Goal: Task Accomplishment & Management: Manage account settings

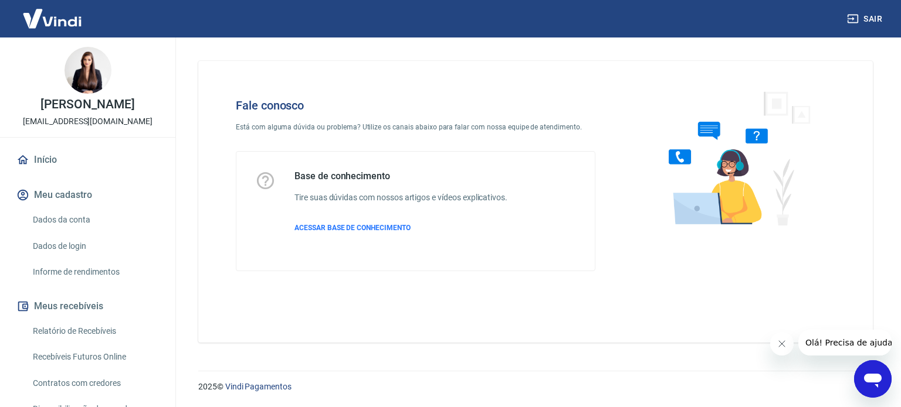
click at [872, 381] on icon "Abrir janela de mensagens" at bounding box center [873, 381] width 18 height 14
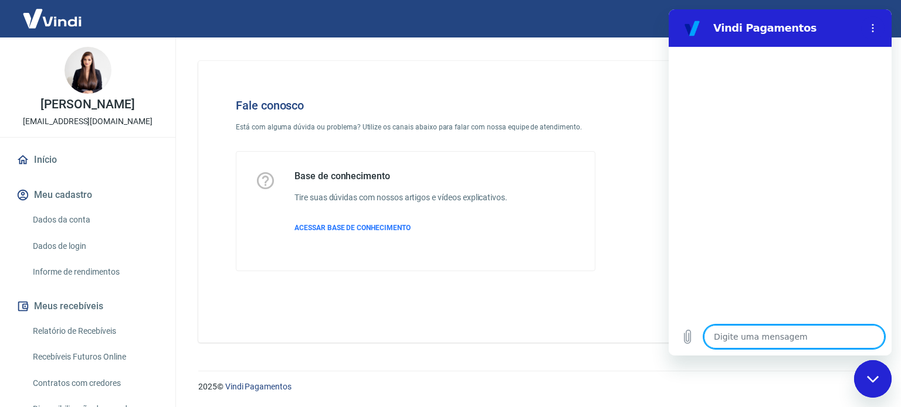
click at [760, 338] on textarea at bounding box center [794, 336] width 181 height 23
type textarea "o"
type textarea "x"
type textarea "ol"
type textarea "x"
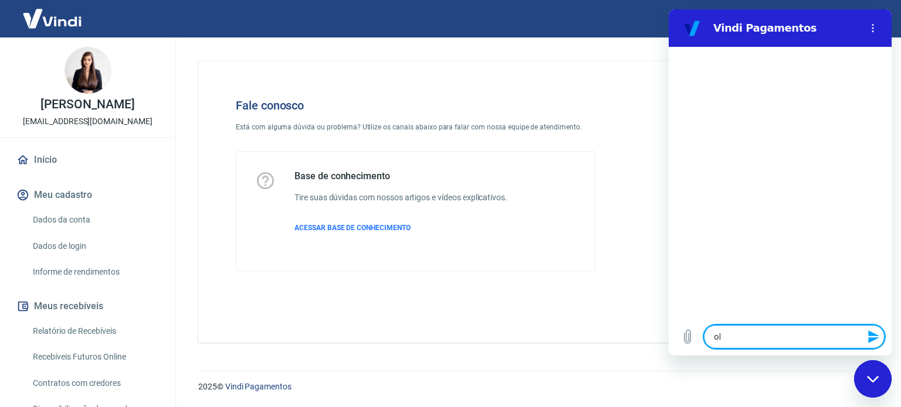
type textarea "ola"
type textarea "x"
type textarea "ola"
type textarea "x"
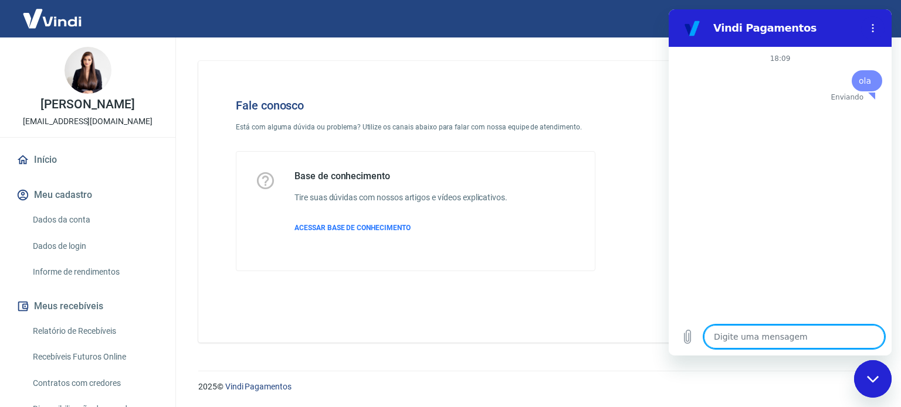
type textarea "p"
type textarea "x"
type textarea "pr"
type textarea "x"
type textarea "pre"
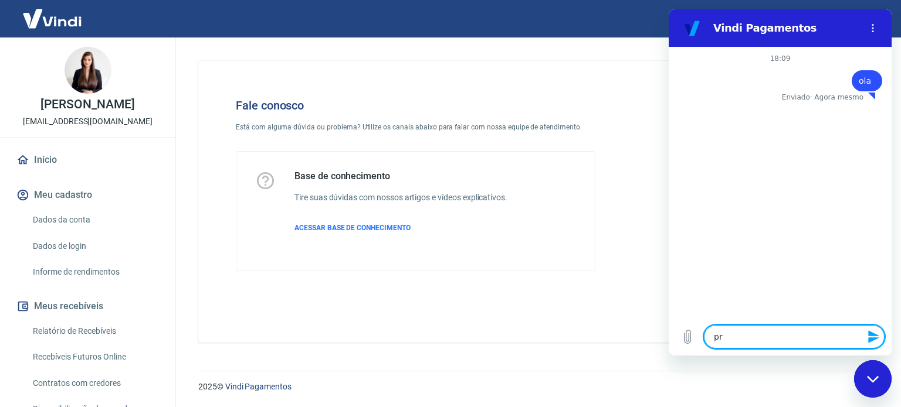
type textarea "x"
type textarea "prec"
type textarea "x"
type textarea "preci"
type textarea "x"
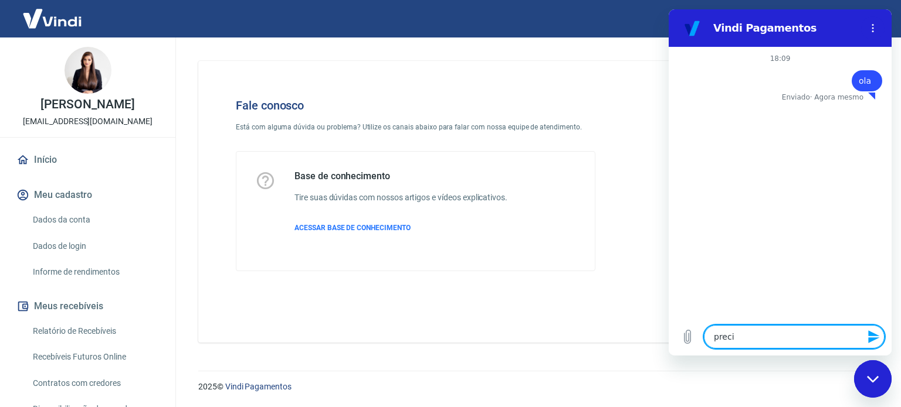
type textarea "precis"
type textarea "x"
type textarea "preciso"
type textarea "x"
type textarea "preciso"
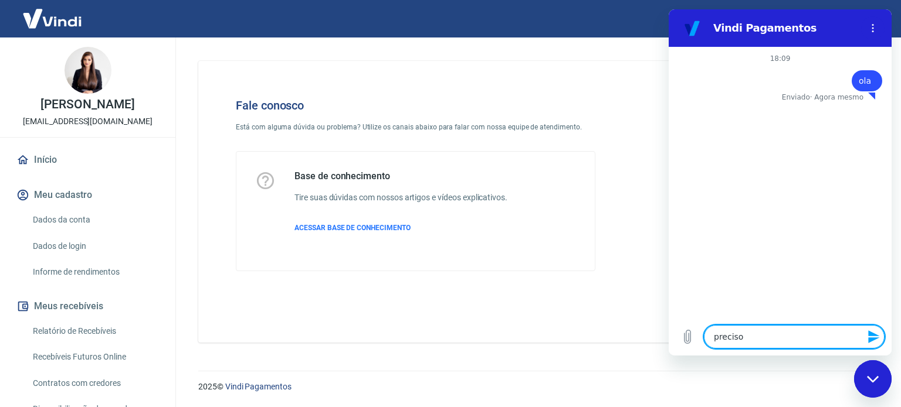
type textarea "x"
type textarea "preciso t"
type textarea "x"
type textarea "preciso tr"
type textarea "x"
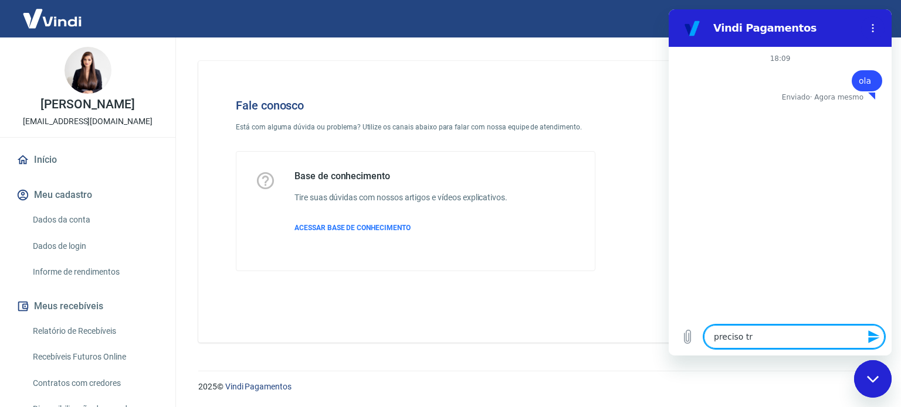
type textarea "preciso tro"
type textarea "x"
type textarea "preciso troc"
type textarea "x"
type textarea "preciso troca"
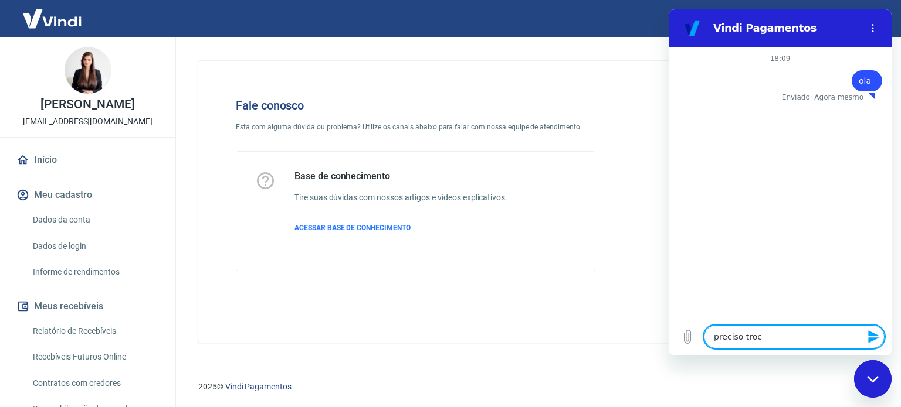
type textarea "x"
type textarea "preciso trocar"
type textarea "x"
type textarea "preciso trocar"
type textarea "x"
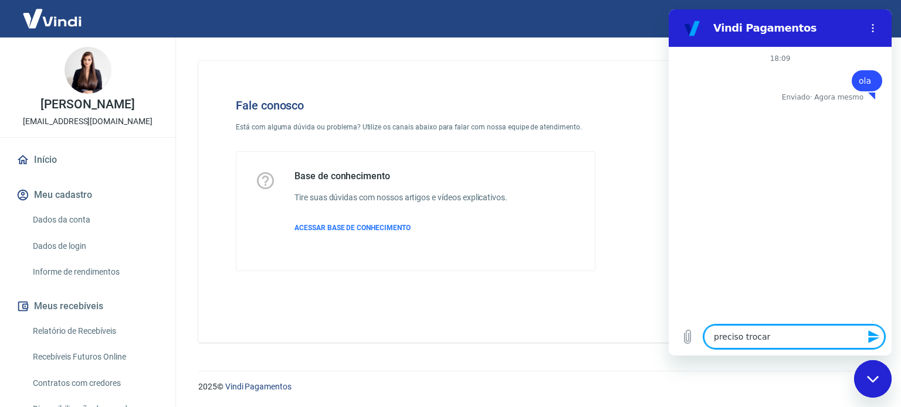
type textarea "preciso trocar a"
type textarea "x"
type textarea "preciso trocar a"
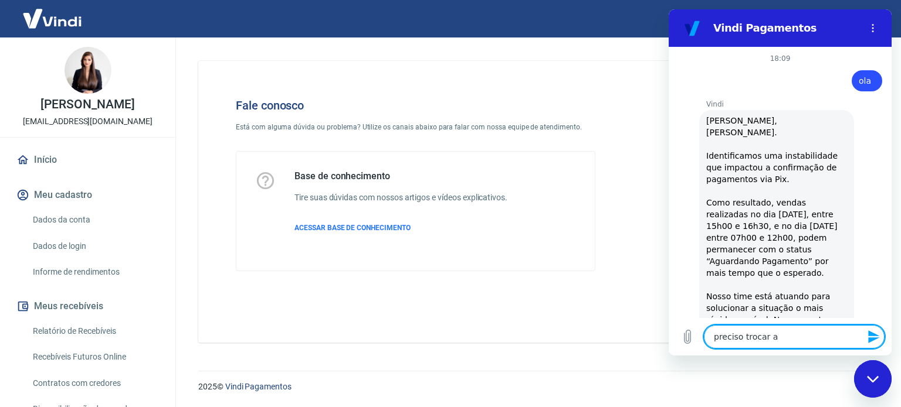
type textarea "x"
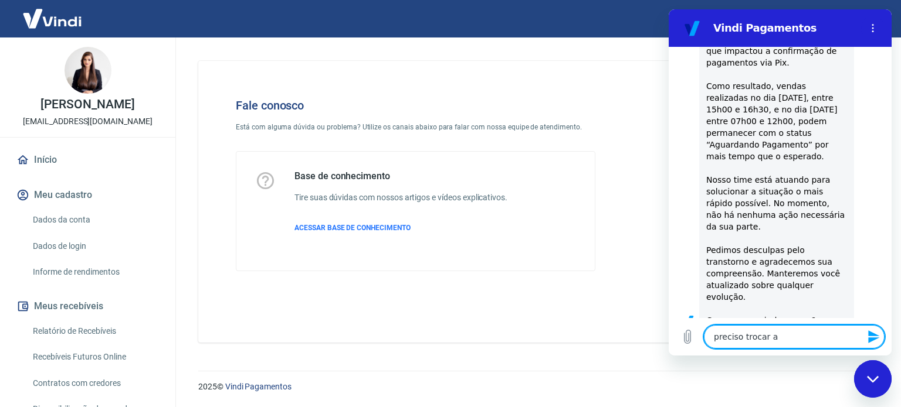
type textarea "preciso trocar a m"
type textarea "x"
type textarea "preciso trocar a mi"
type textarea "x"
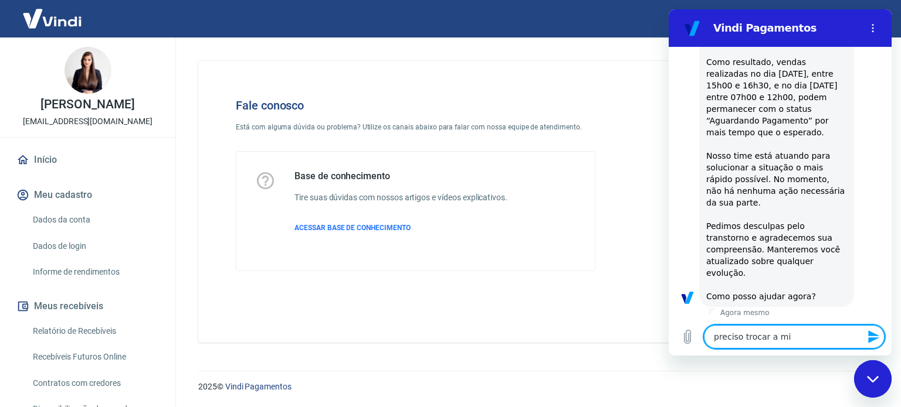
type textarea "preciso trocar a min"
type textarea "x"
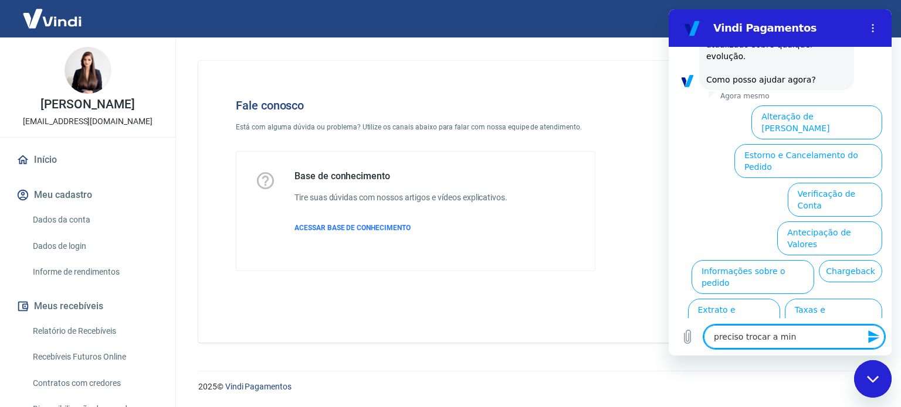
type textarea "preciso trocar a minh"
type textarea "x"
type textarea "preciso trocar a minha"
type textarea "x"
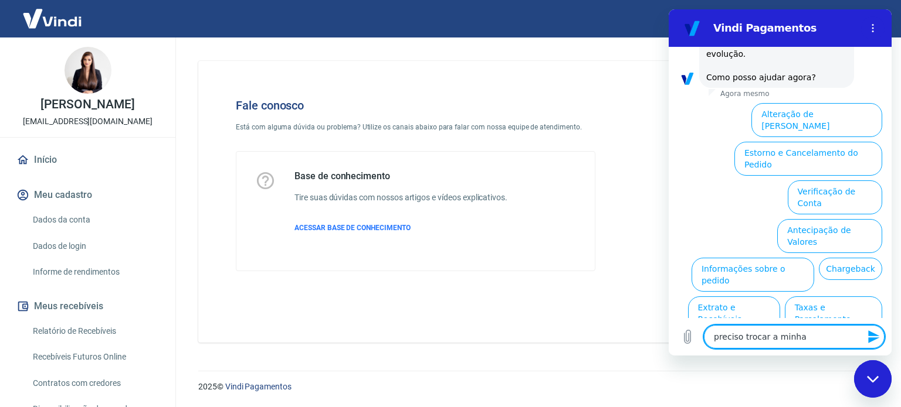
type textarea "preciso trocar a minha"
type textarea "x"
type textarea "preciso trocar a minha c"
type textarea "x"
type textarea "preciso trocar a minha co"
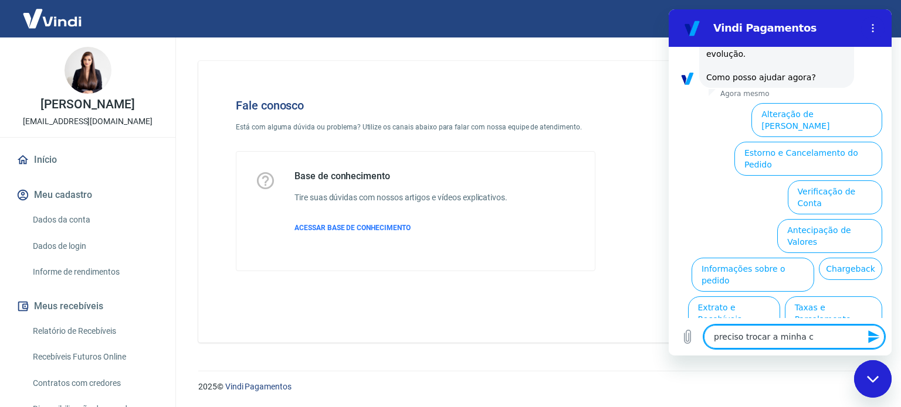
type textarea "x"
type textarea "preciso trocar a minha con"
type textarea "x"
type textarea "preciso trocar a minha cont"
type textarea "x"
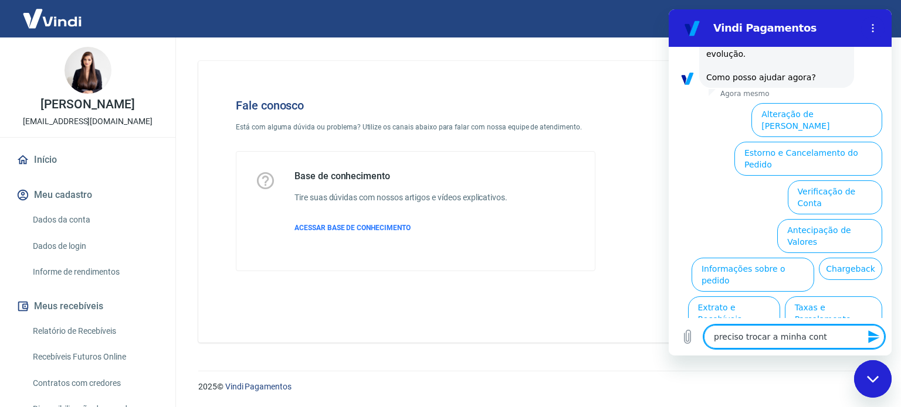
type textarea "preciso trocar a minha conta"
type textarea "x"
type textarea "preciso trocar a minha conta"
type textarea "x"
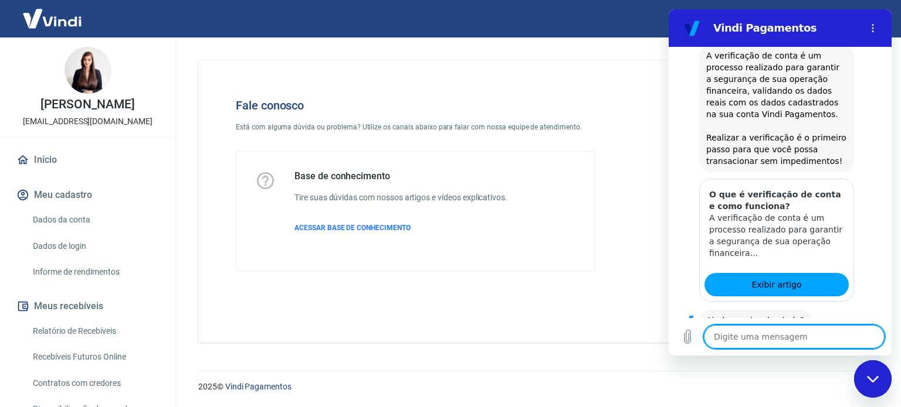
scroll to position [476, 0]
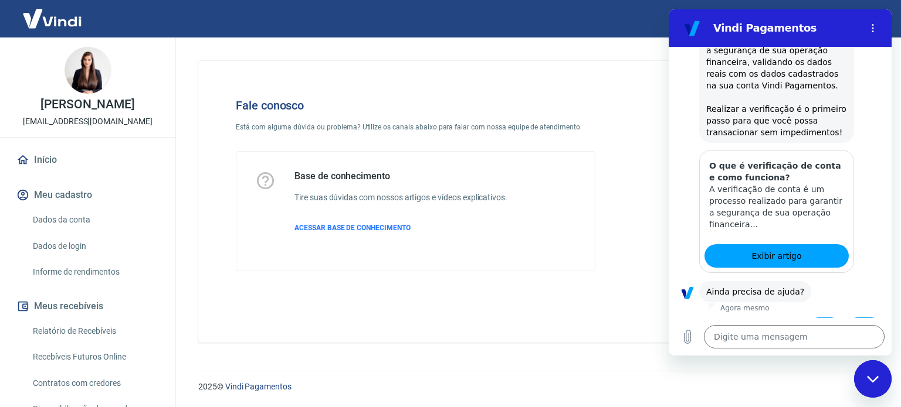
click at [818, 318] on button "Sim" at bounding box center [824, 329] width 34 height 22
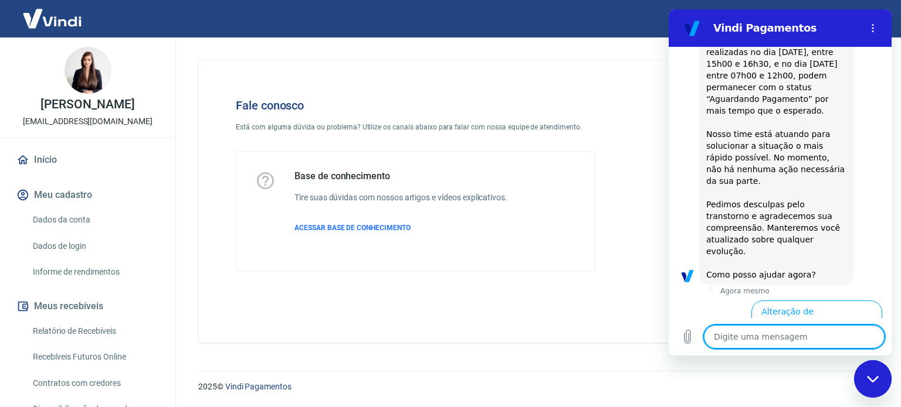
scroll to position [933, 0]
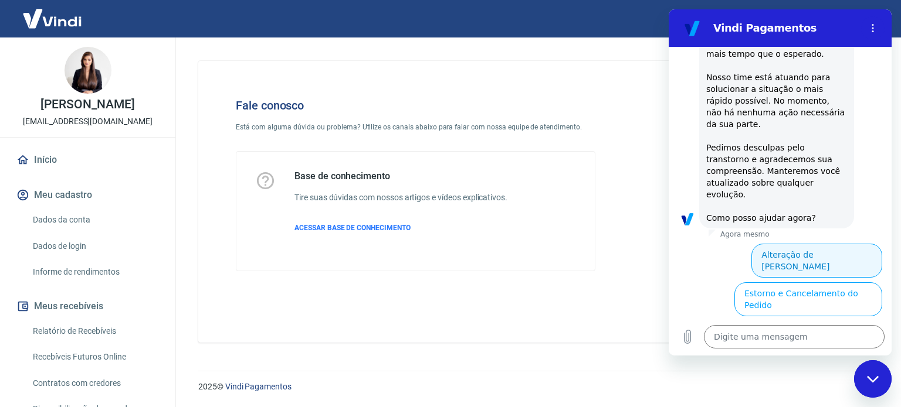
click at [782, 244] on button "Alteração de [PERSON_NAME]" at bounding box center [816, 261] width 131 height 34
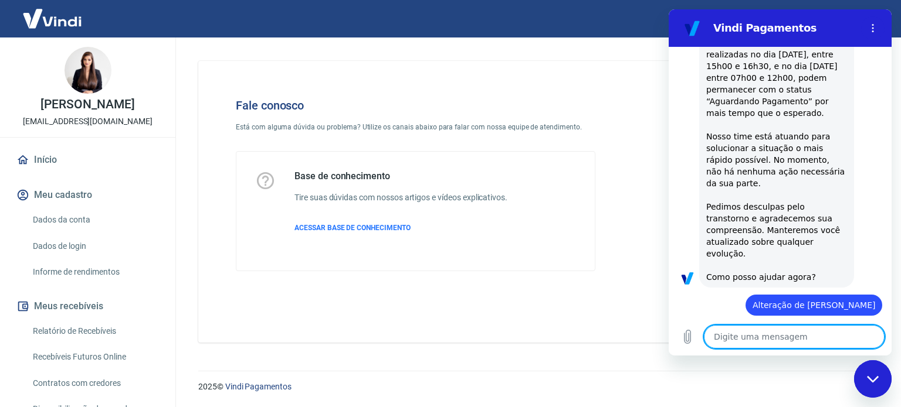
scroll to position [983, 0]
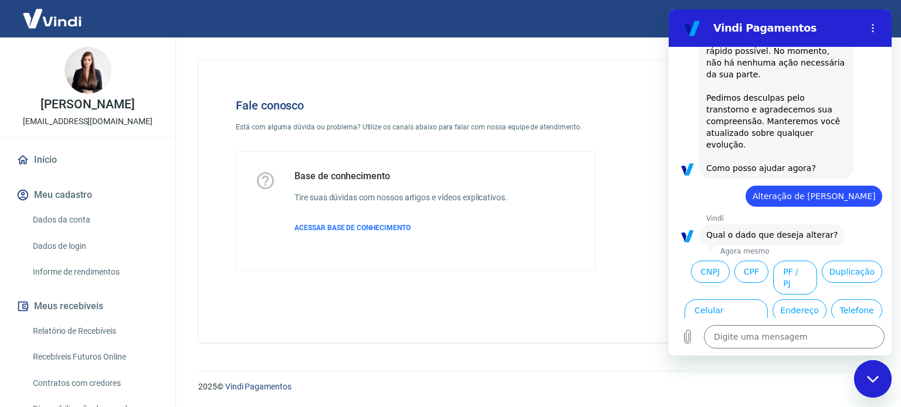
click at [709, 261] on button "CNPJ" at bounding box center [710, 272] width 39 height 22
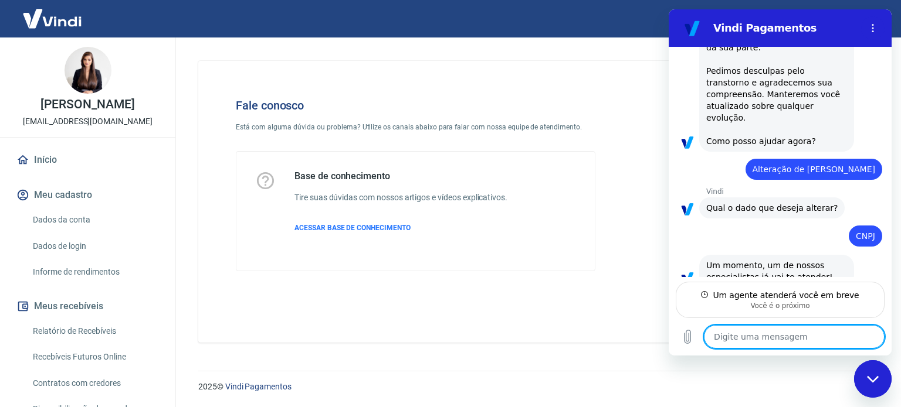
scroll to position [1008, 0]
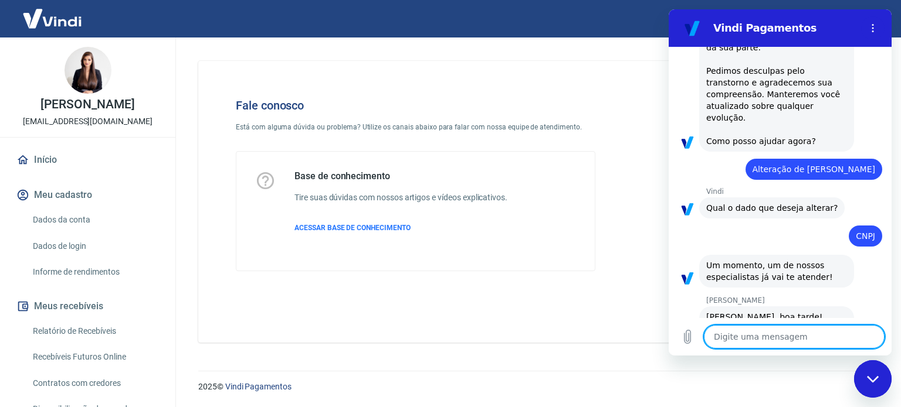
type textarea "x"
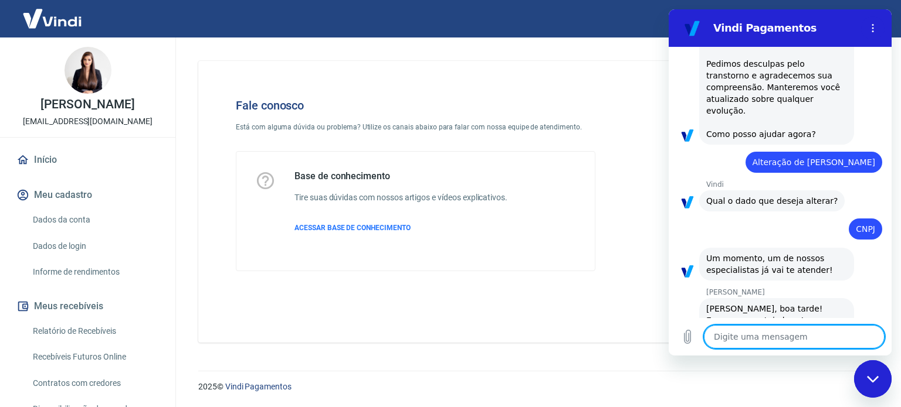
scroll to position [1020, 0]
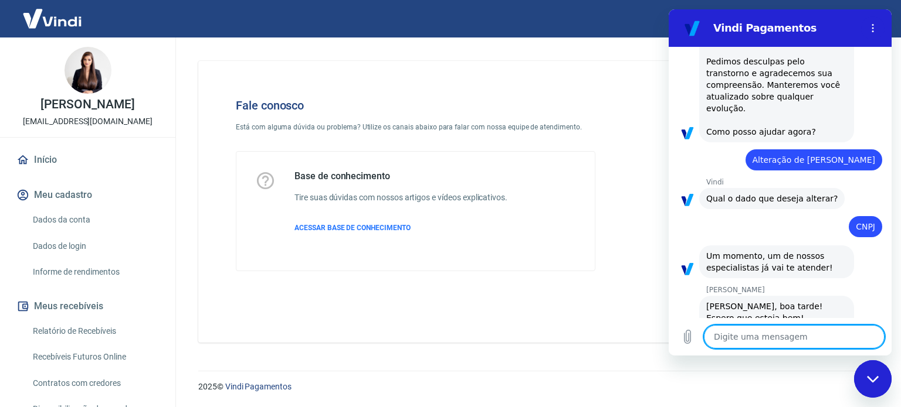
type textarea "o"
type textarea "x"
type textarea "ol"
type textarea "x"
type textarea "ola"
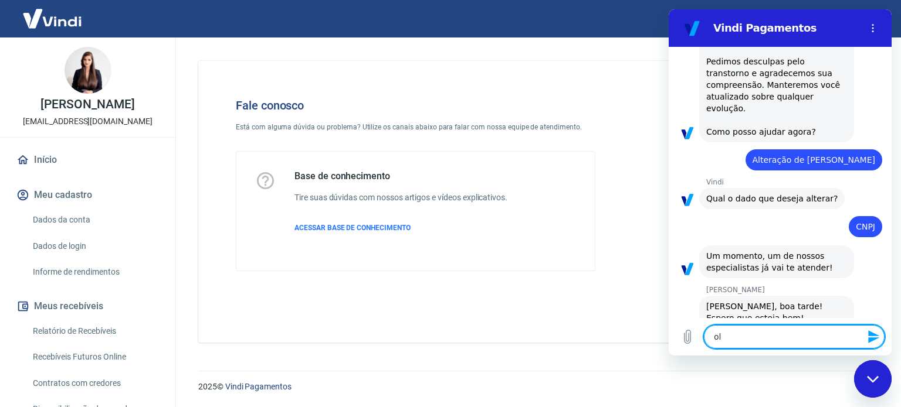
type textarea "x"
type textarea "ola"
type textarea "x"
type textarea "[PERSON_NAME]"
type textarea "x"
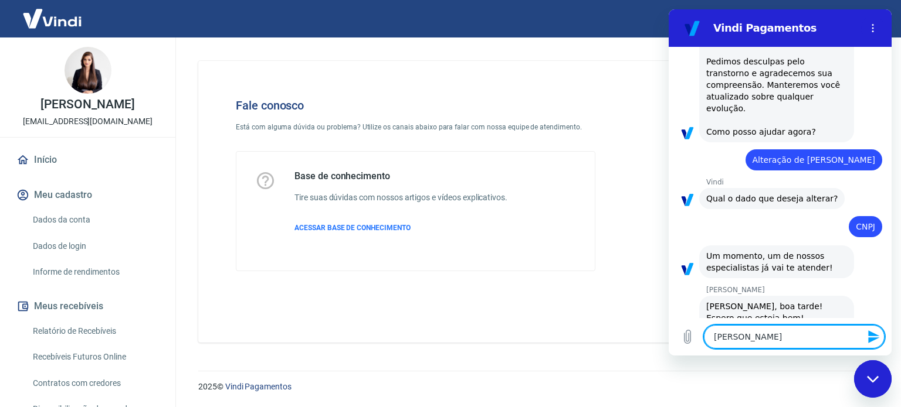
type textarea "[PERSON_NAME]"
type textarea "x"
type textarea "[PERSON_NAME]"
type textarea "x"
type textarea "[PERSON_NAME]"
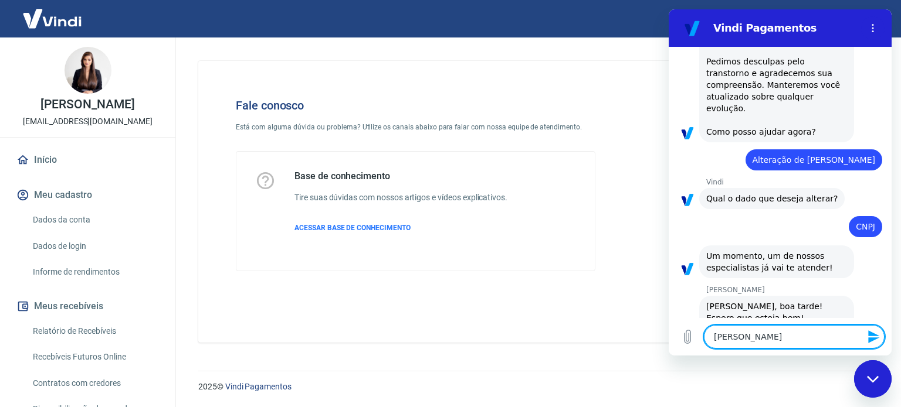
type textarea "x"
click at [741, 341] on textarea "[PERSON_NAME]" at bounding box center [794, 336] width 181 height 23
type textarea "[PERSON_NAME]"
type textarea "x"
type textarea "[PERSON_NAME]"
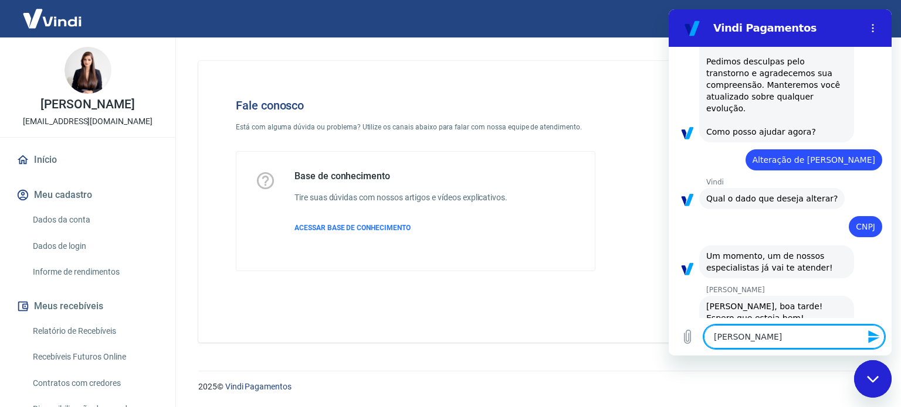
type textarea "x"
type textarea "[PERSON_NAME]"
type textarea "x"
type textarea "[PERSON_NAME]"
type textarea "x"
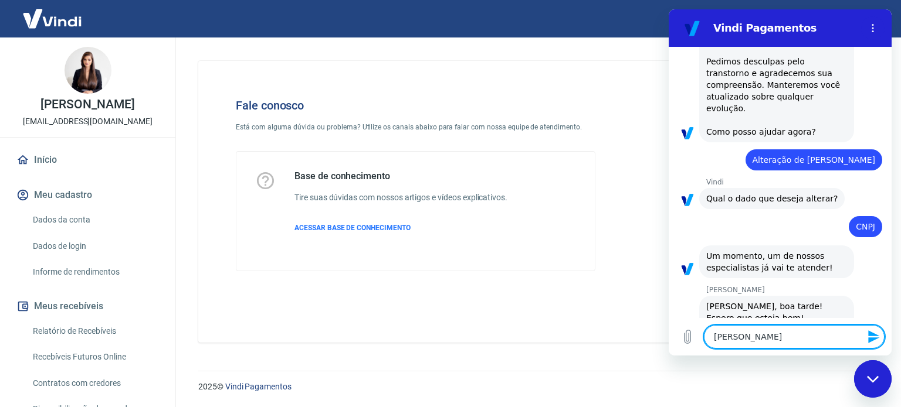
type textarea "[PERSON_NAME]"
type textarea "x"
type textarea "[PERSON_NAME]"
type textarea "x"
type textarea "[PERSON_NAME]"
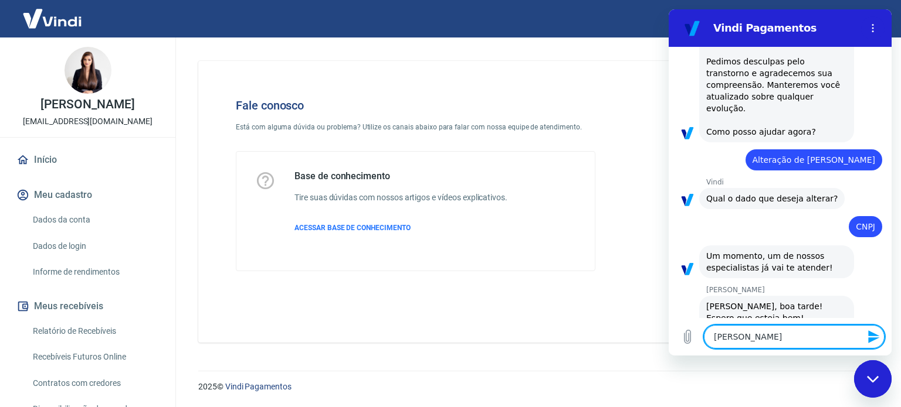
type textarea "x"
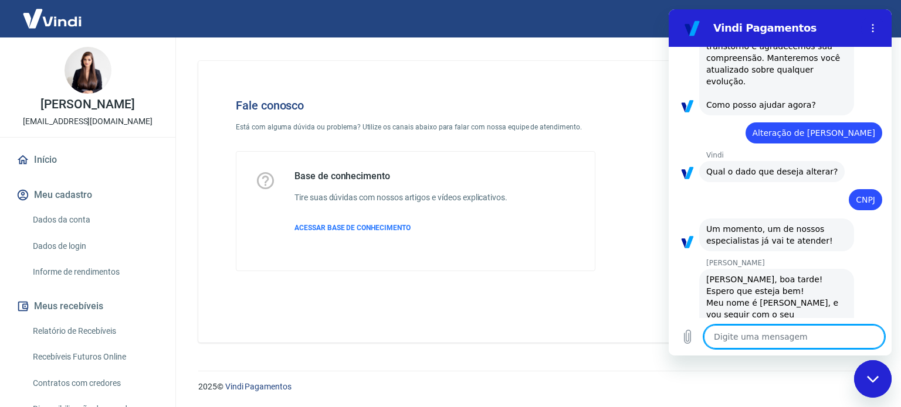
type textarea "x"
type textarea "q"
type textarea "x"
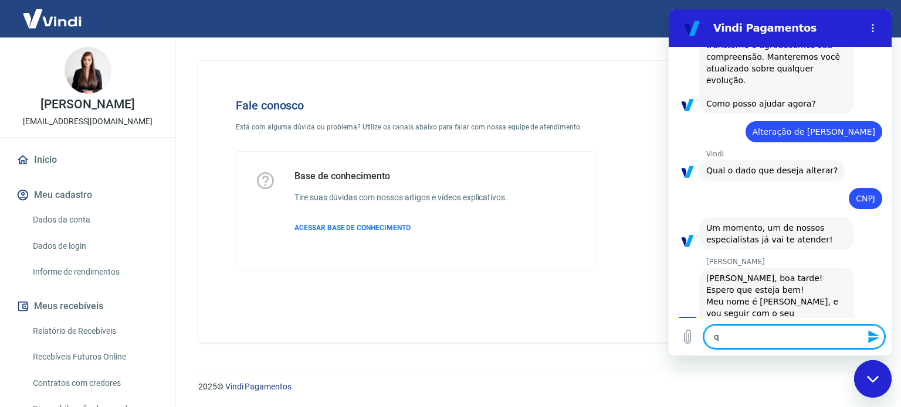
type textarea "qu"
type textarea "x"
type textarea "que"
type textarea "x"
type textarea "quer"
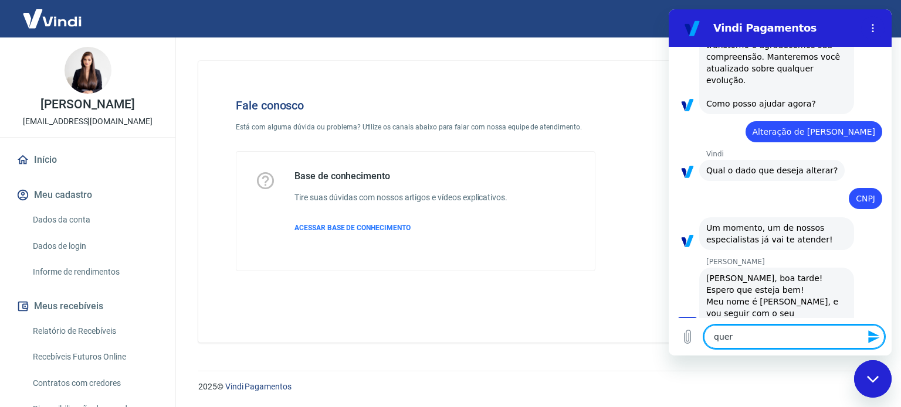
type textarea "x"
type textarea "querr"
type textarea "x"
type textarea "quer"
type textarea "x"
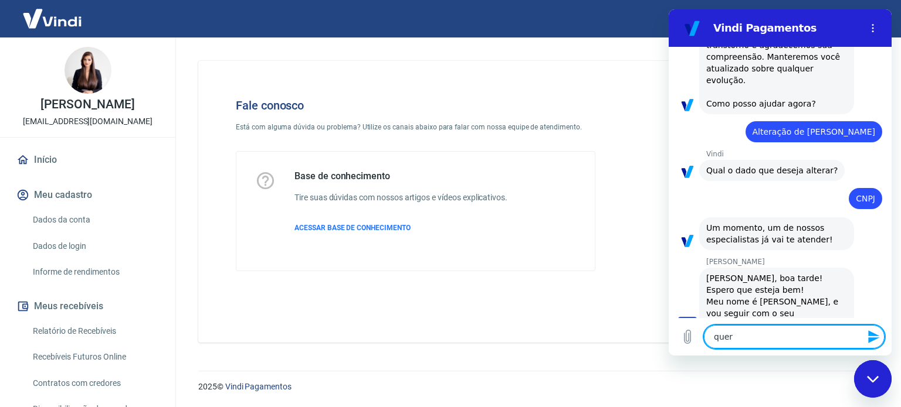
type textarea "quero"
type textarea "x"
type textarea "quero"
type textarea "x"
type textarea "quero t"
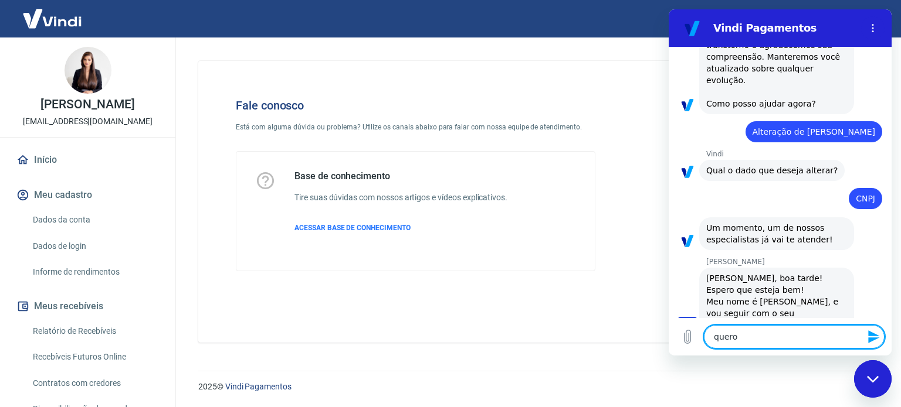
type textarea "x"
type textarea "quero te"
type textarea "x"
type textarea "quero teo"
type textarea "x"
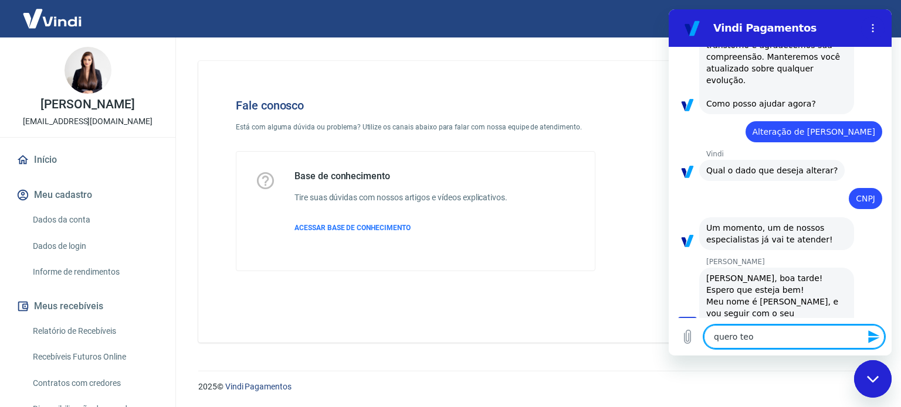
type textarea "quero teoc"
type textarea "x"
type textarea "quero teoca"
type textarea "x"
type textarea "quero teocar"
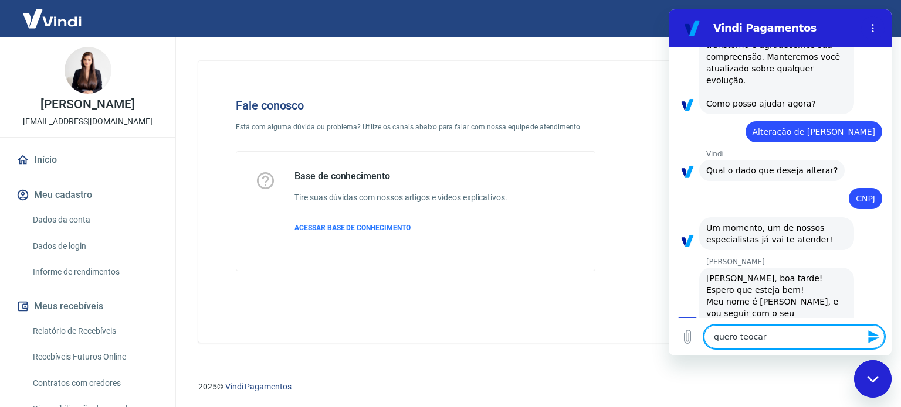
type textarea "x"
type textarea "quero teocar"
type textarea "x"
type textarea "quero teocar"
type textarea "x"
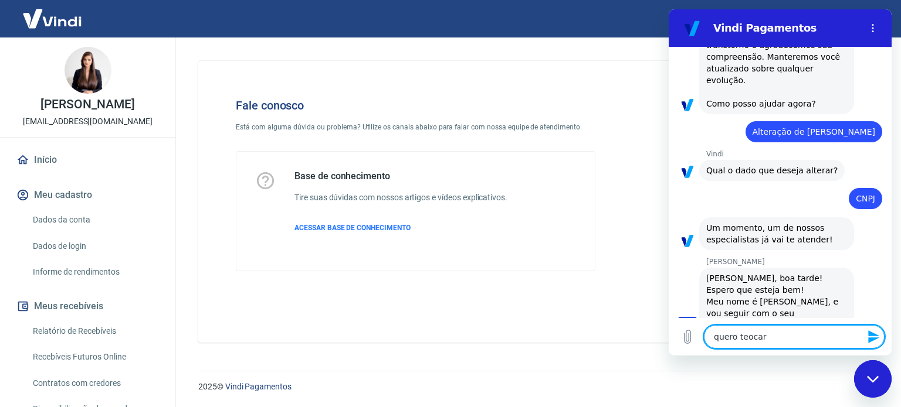
type textarea "quero teoca"
type textarea "x"
type textarea "quero teoc"
type textarea "x"
type textarea "quero teo"
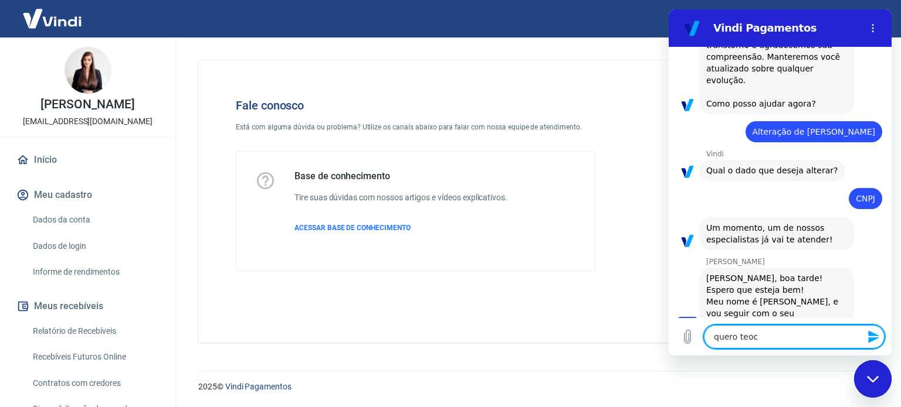
type textarea "x"
type textarea "quero te"
type textarea "x"
type textarea "quero t"
type textarea "x"
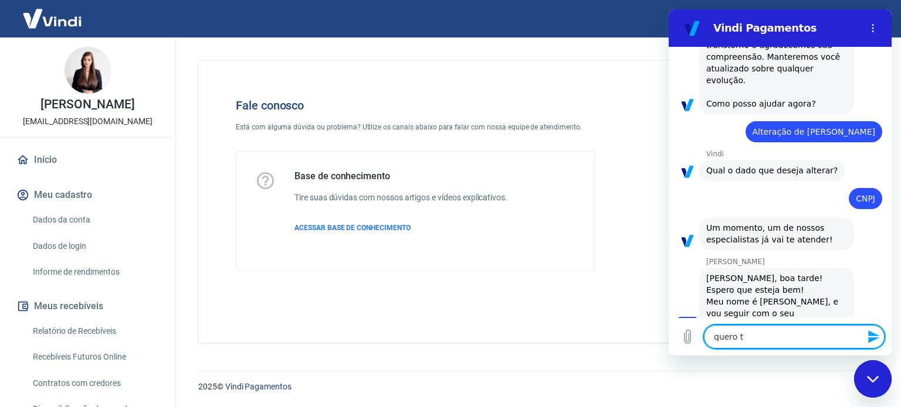
type textarea "quero tr"
type textarea "x"
type textarea "quero tro"
type textarea "x"
type textarea "quero troc"
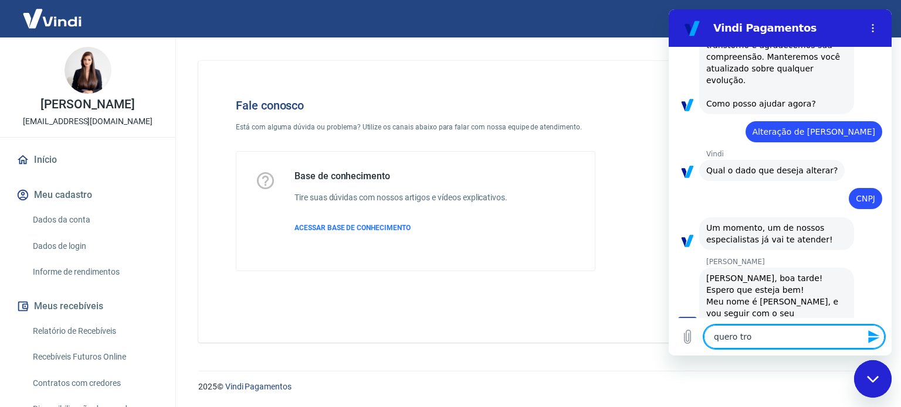
type textarea "x"
type textarea "quero troca"
type textarea "x"
type textarea "quero trocar"
type textarea "x"
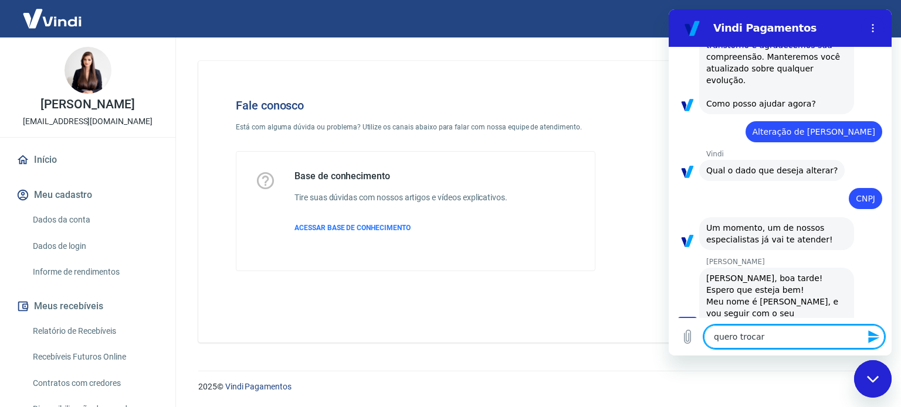
type textarea "quero trocar"
type textarea "x"
type textarea "quero trocar a"
type textarea "x"
type textarea "quero trocar a"
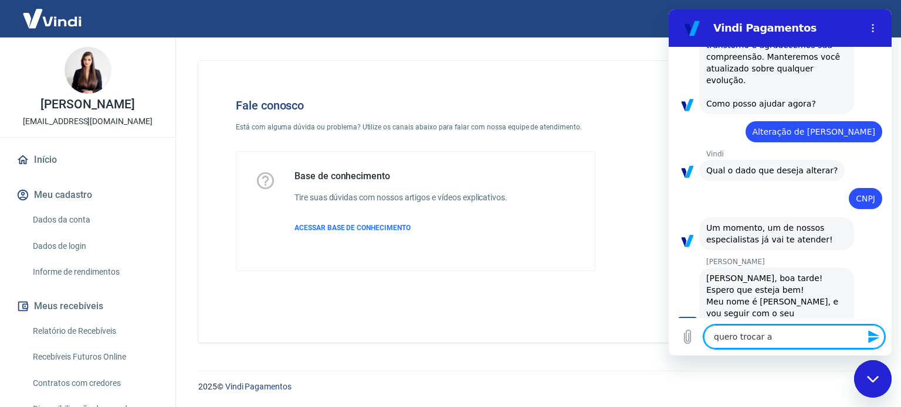
type textarea "x"
type textarea "quero trocar a m"
type textarea "x"
type textarea "quero trocar a mi"
type textarea "x"
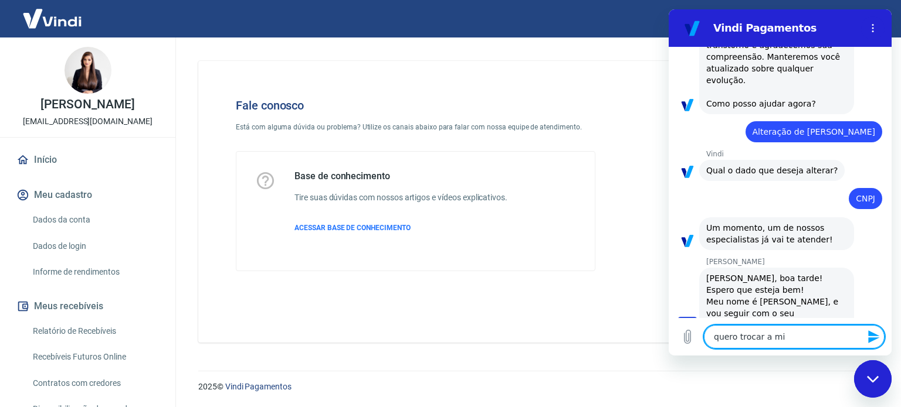
type textarea "quero trocar a min"
type textarea "x"
type textarea "quero trocar a mina"
type textarea "x"
type textarea "quero trocar a mina"
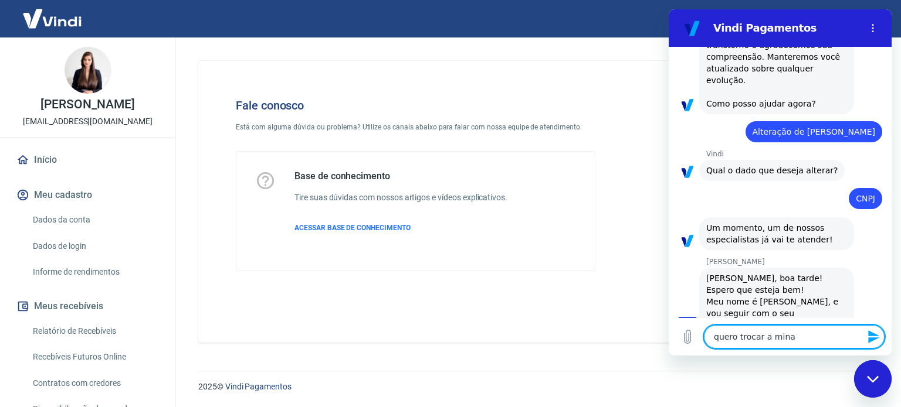
type textarea "x"
type textarea "quero trocar a mina c"
type textarea "x"
type textarea "quero trocar a mina co"
type textarea "x"
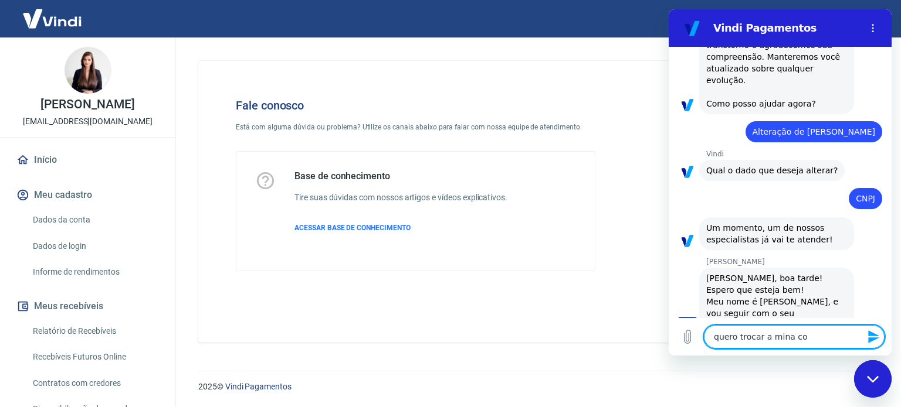
type textarea "quero trocar a mina con"
type textarea "x"
type textarea "quero trocar a mina cont"
type textarea "x"
type textarea "quero trocar a mina conta"
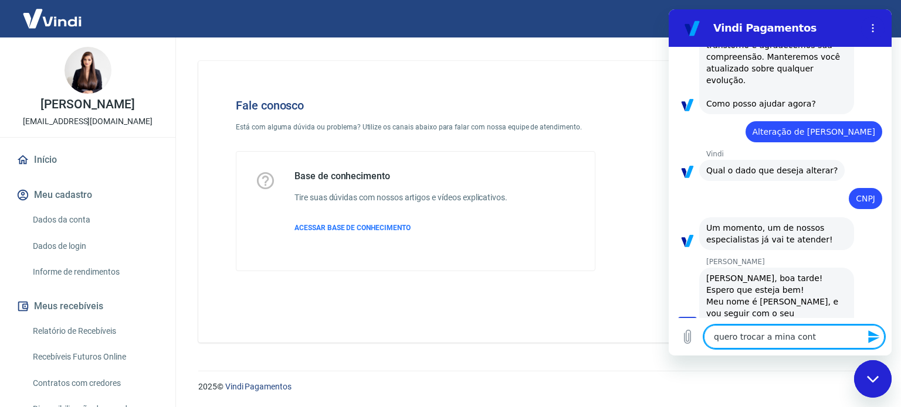
type textarea "x"
type textarea "quero trocar a mina conta"
type textarea "x"
type textarea "quero trocar a mina conta d"
type textarea "x"
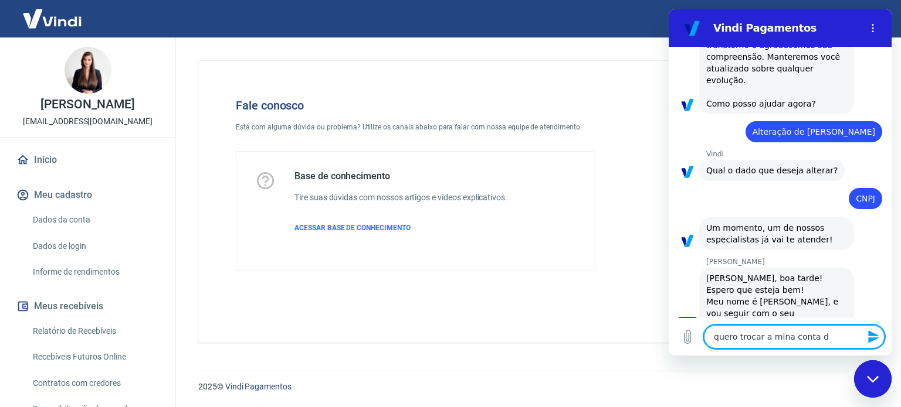
type textarea "quero trocar a mina conta de"
type textarea "x"
type textarea "quero trocar a mina conta de"
type textarea "x"
type textarea "quero trocar a mina conta de r"
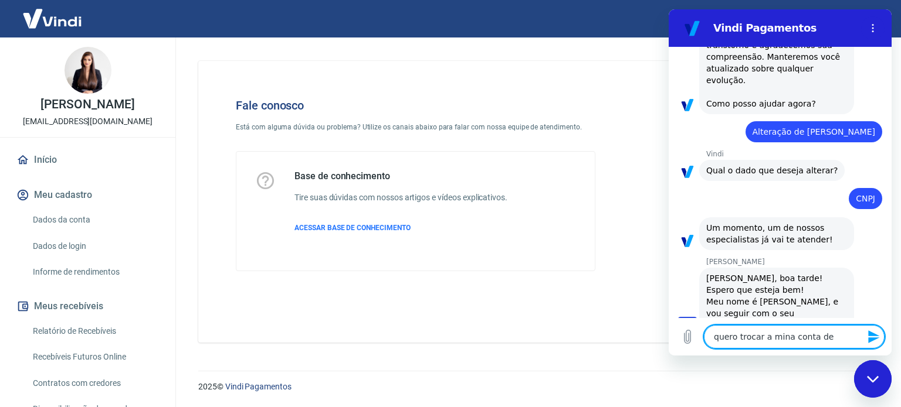
type textarea "x"
type textarea "quero trocar a mina conta de re3"
type textarea "x"
type textarea "quero trocar a mina conta de re3c"
type textarea "x"
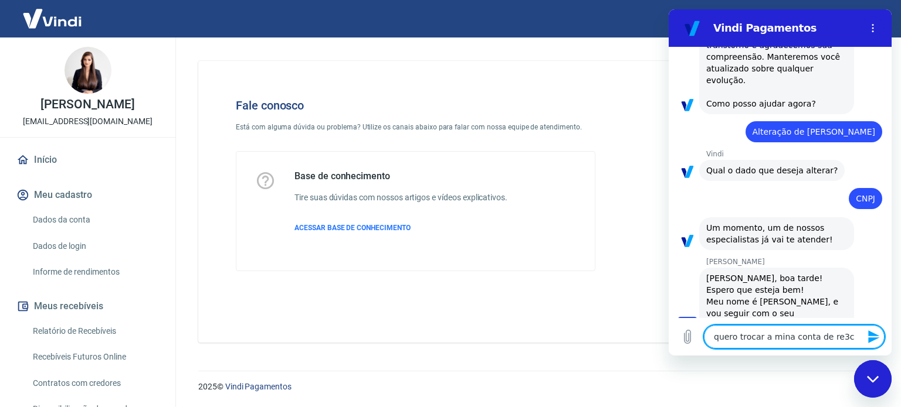
type textarea "quero trocar a mina conta de re3ce"
type textarea "x"
type textarea "quero trocar a mina conta de re3ceb"
type textarea "x"
type textarea "quero trocar a mina conta de re3cebi"
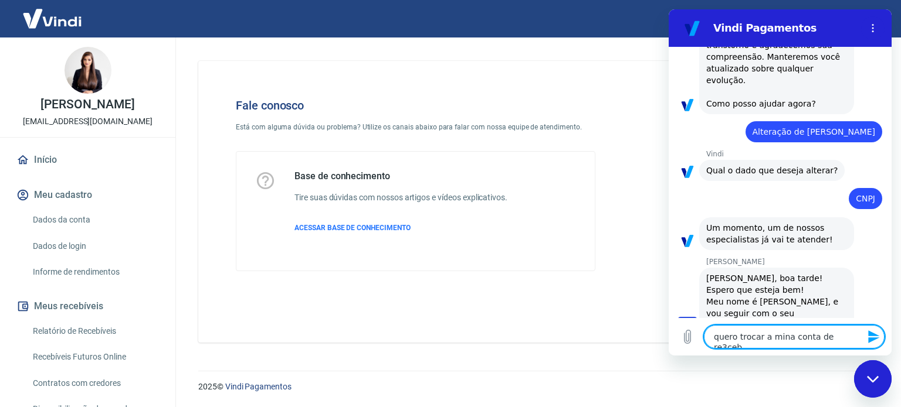
type textarea "x"
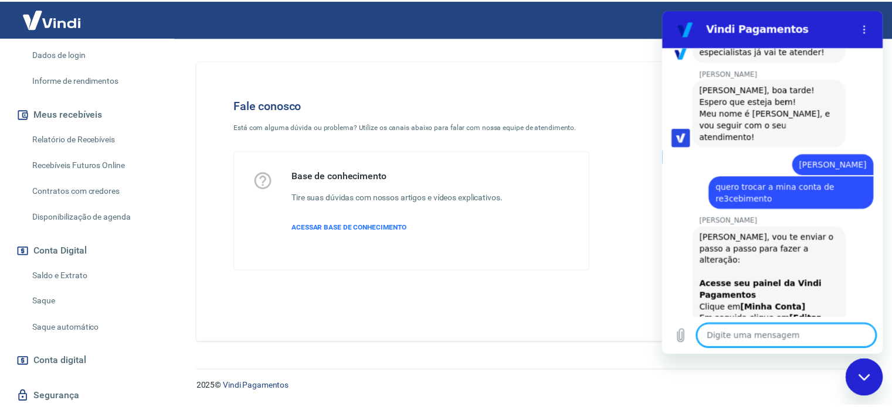
scroll to position [0, 0]
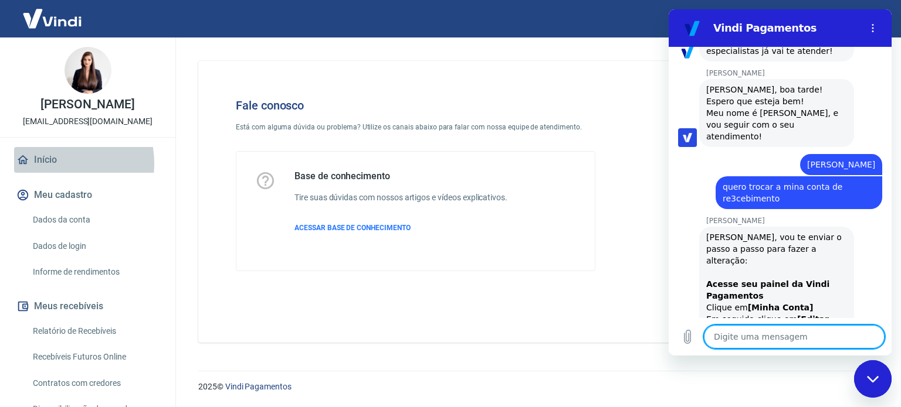
click at [49, 164] on link "Início" at bounding box center [87, 160] width 147 height 26
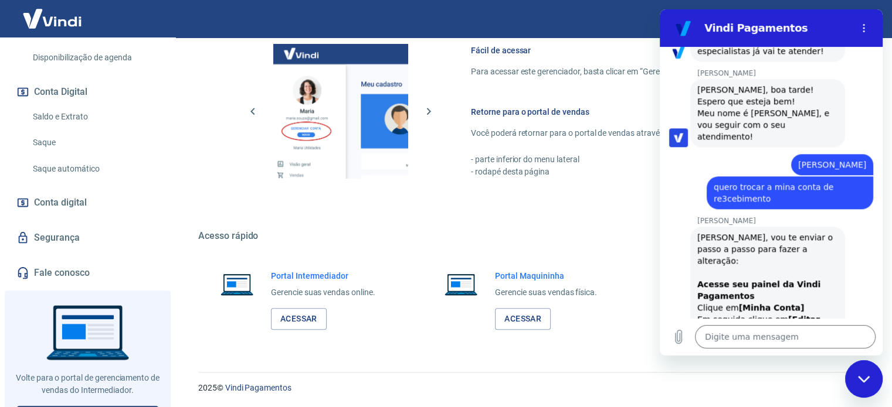
scroll to position [372, 0]
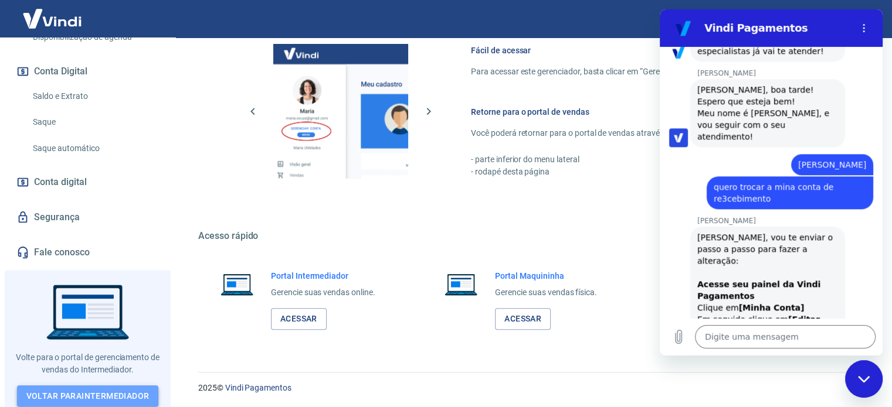
click at [67, 392] on link "Voltar para Intermediador" at bounding box center [88, 397] width 142 height 22
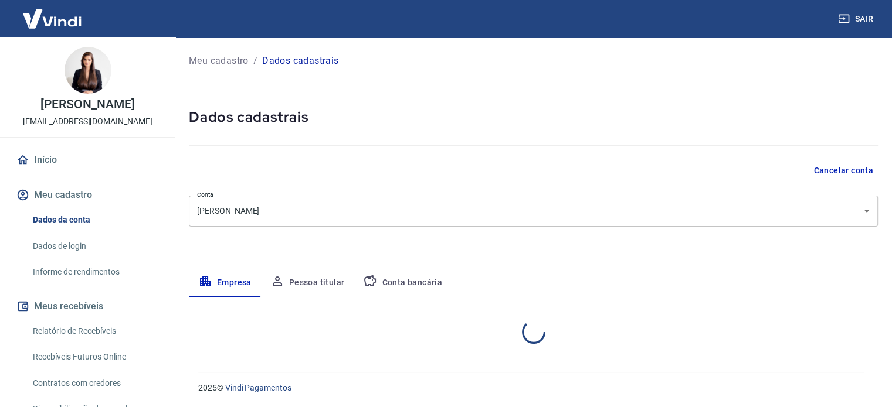
select select "PR"
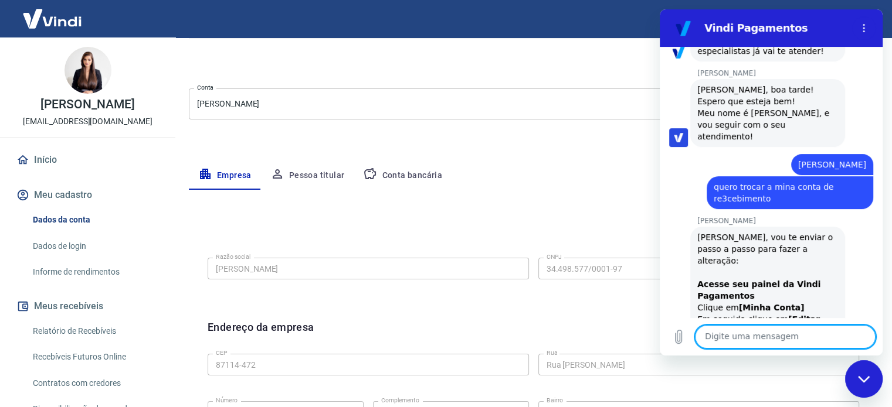
scroll to position [117, 0]
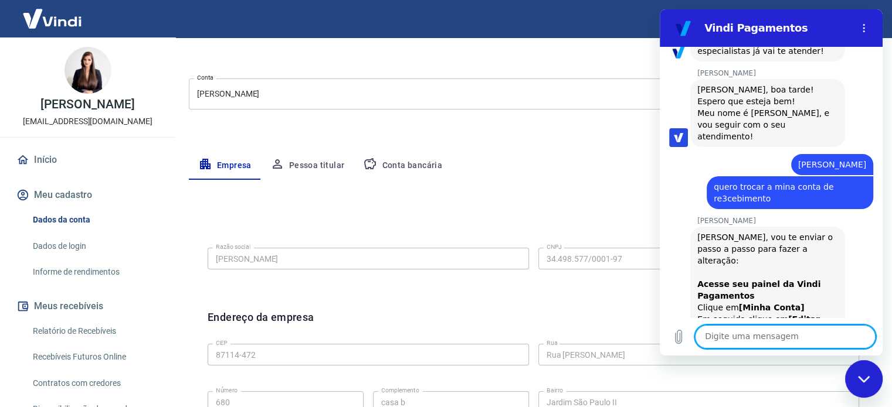
type textarea "c"
type textarea "x"
type textarea "co"
type textarea "x"
type textarea "com"
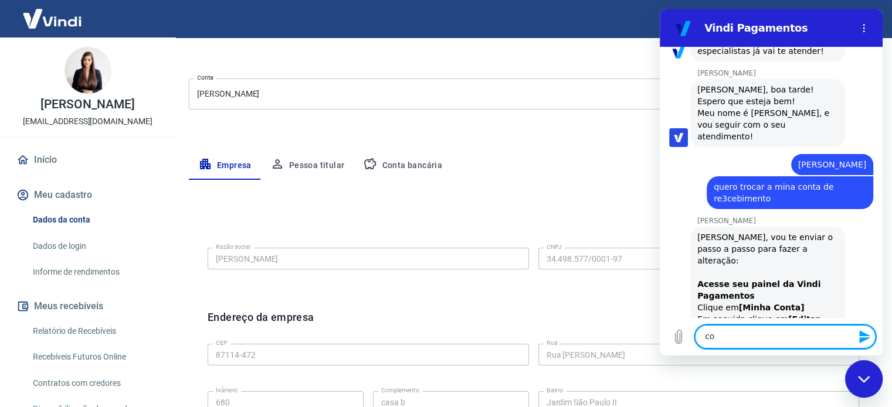
type textarea "x"
type textarea "come"
type textarea "x"
type textarea "comec"
type textarea "x"
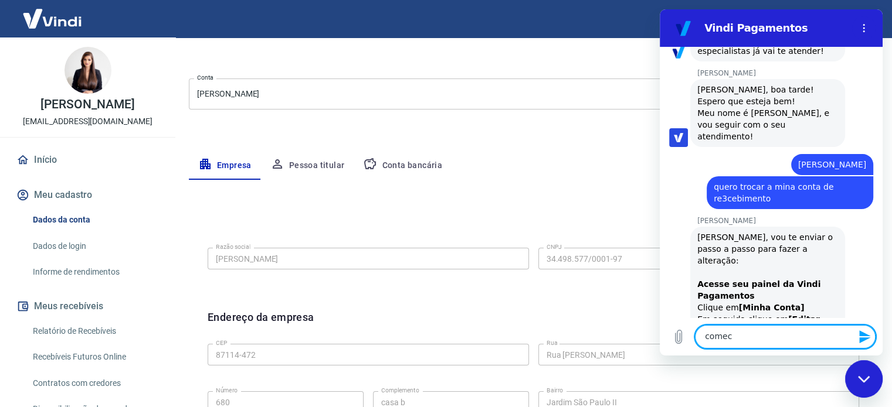
type textarea "comece"
type textarea "x"
type textarea "comecei"
type textarea "x"
type textarea "comecei"
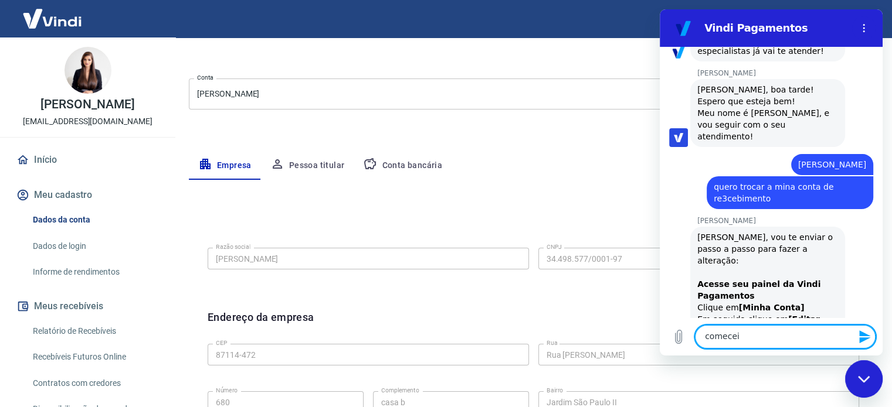
type textarea "x"
type textarea "comecei a"
type textarea "x"
type textarea "comecei aq"
type textarea "x"
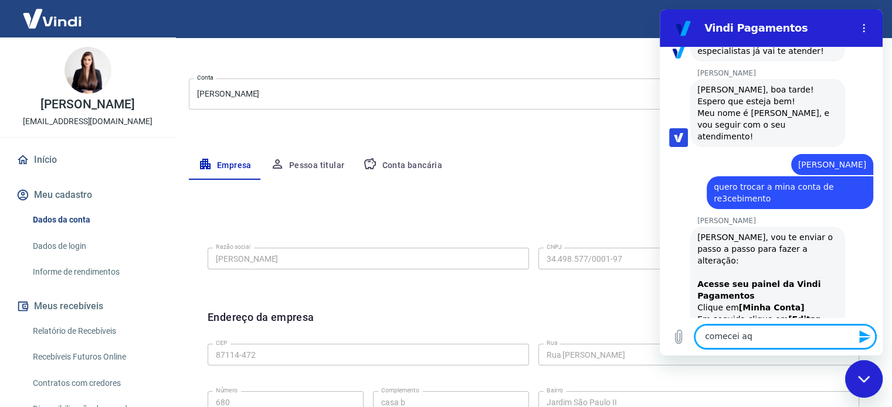
type textarea "comecei aqu"
type textarea "x"
type textarea "comecei aqui"
type textarea "x"
type textarea "comecei aqui"
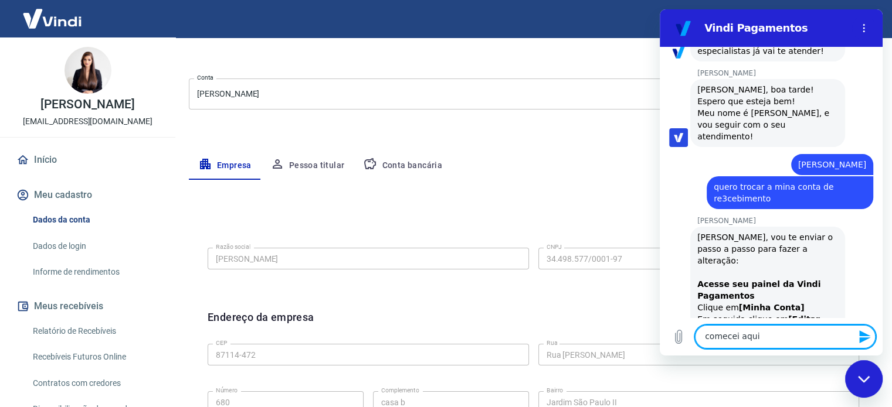
type textarea "x"
type textarea "comecei aqui k"
type textarea "x"
type textarea "comecei aqui kk"
type textarea "x"
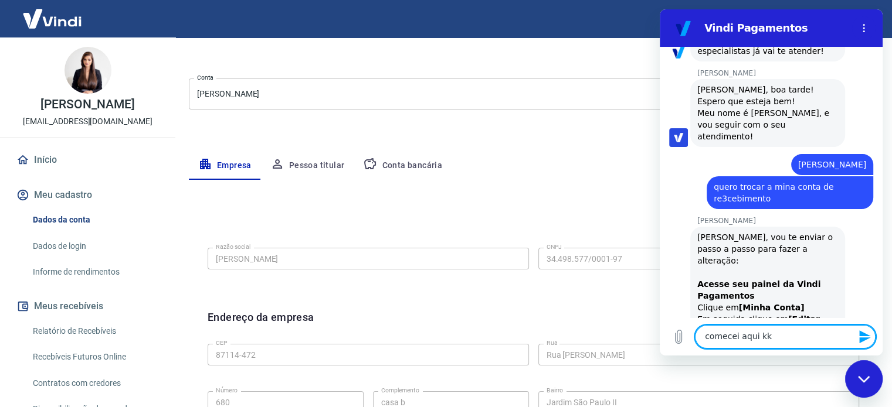
type textarea "comecei aqui kkk"
type textarea "x"
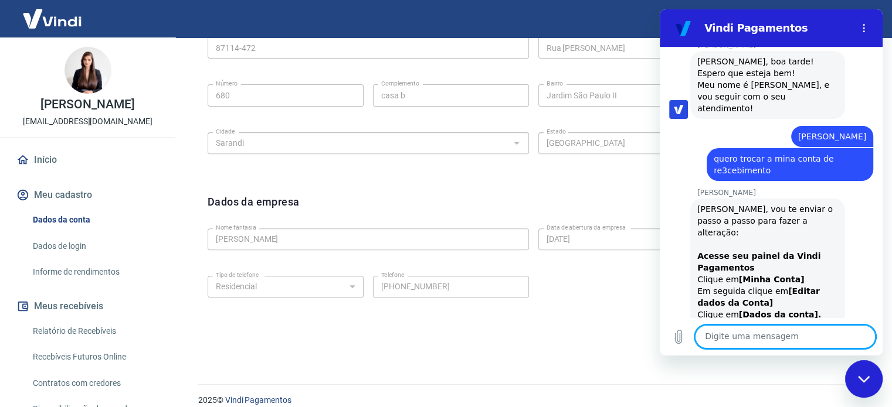
scroll to position [437, 0]
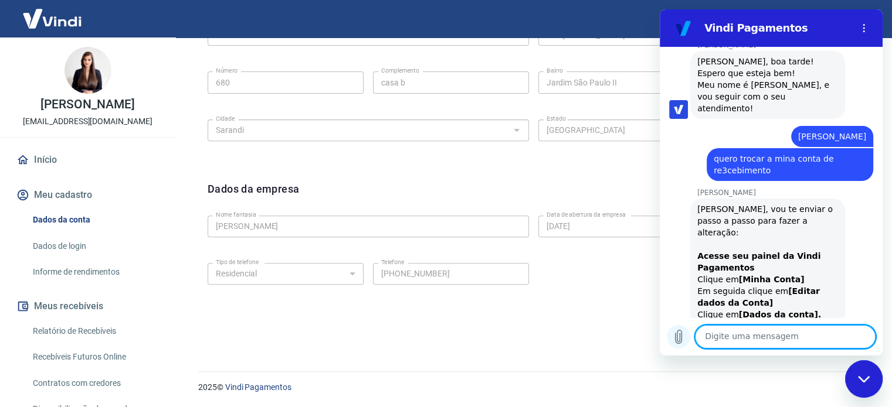
click at [675, 337] on icon "Carregar arquivo" at bounding box center [678, 337] width 6 height 13
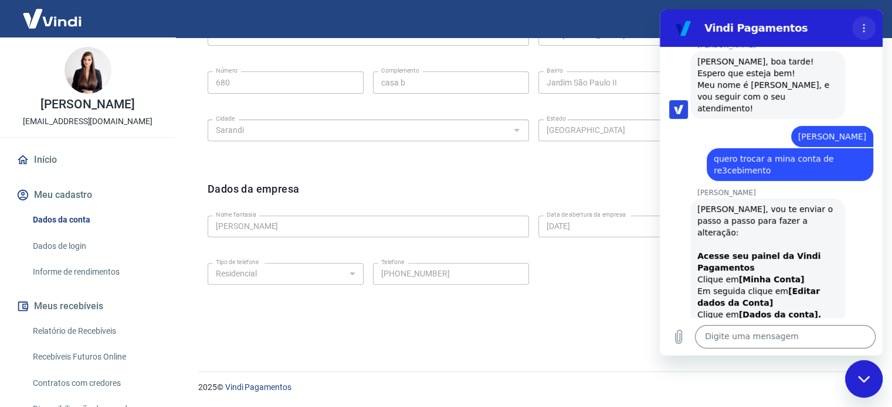
click at [860, 25] on icon "Menu de opções" at bounding box center [863, 27] width 9 height 9
drag, startPoint x: 626, startPoint y: 305, endPoint x: 116, endPoint y: 345, distance: 511.1
click at [626, 305] on div "Dados da empresa Editar dados da empresa Nome fantasia JOYCE CRISTINA LONGO Nom…" at bounding box center [533, 253] width 670 height 162
click at [868, 379] on icon "Fechar janela de mensagens" at bounding box center [864, 380] width 12 height 8
type textarea "x"
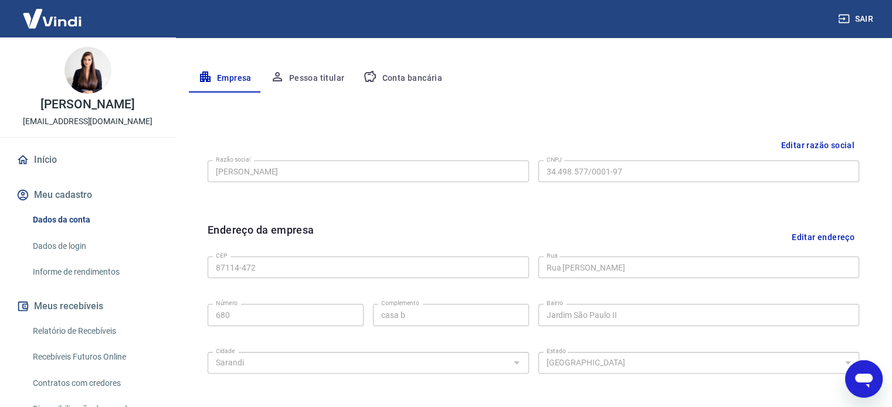
scroll to position [203, 0]
click at [396, 81] on button "Conta bancária" at bounding box center [403, 80] width 98 height 28
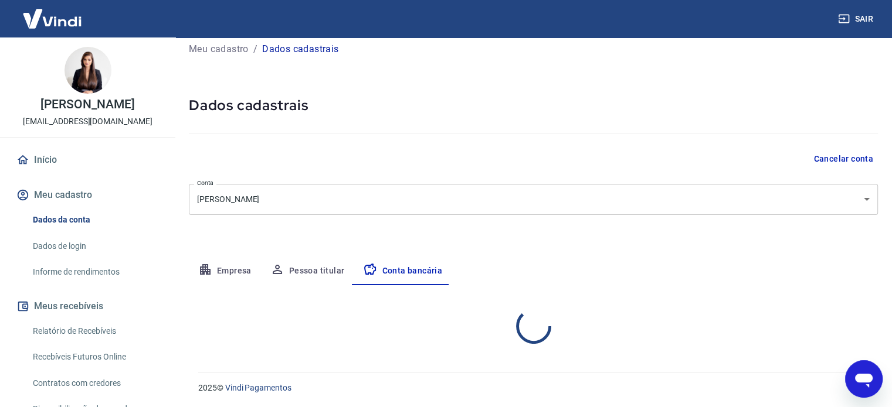
scroll to position [126, 0]
select select "1"
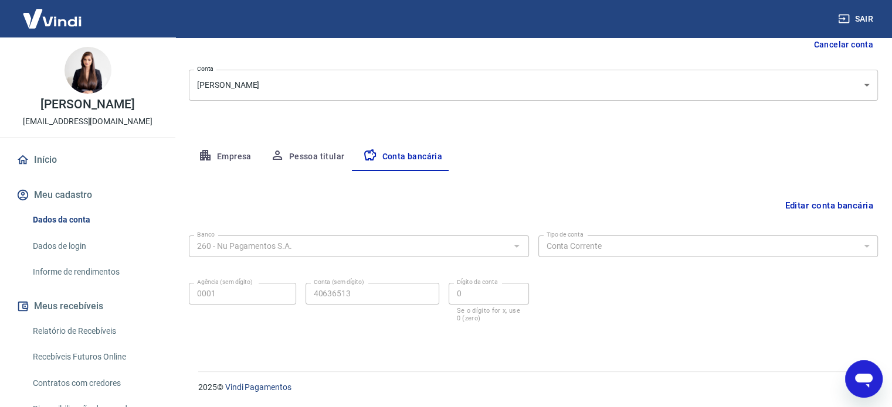
click at [518, 246] on div at bounding box center [515, 246] width 15 height 16
click at [816, 203] on button "Editar conta bancária" at bounding box center [829, 206] width 98 height 22
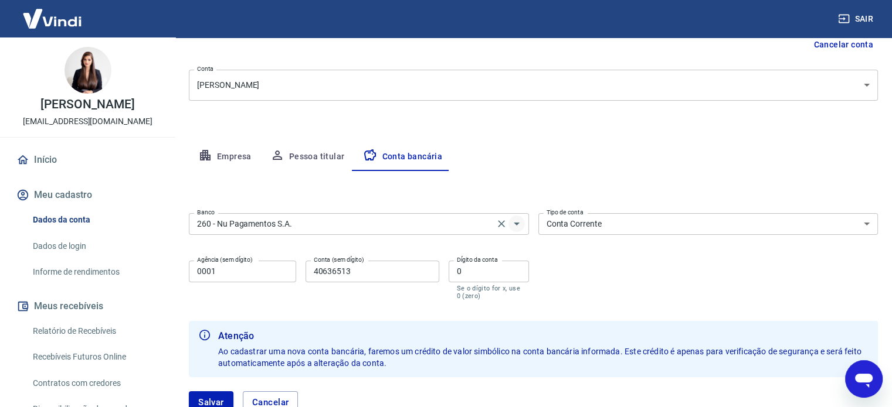
click at [517, 222] on icon "Abrir" at bounding box center [517, 224] width 14 height 14
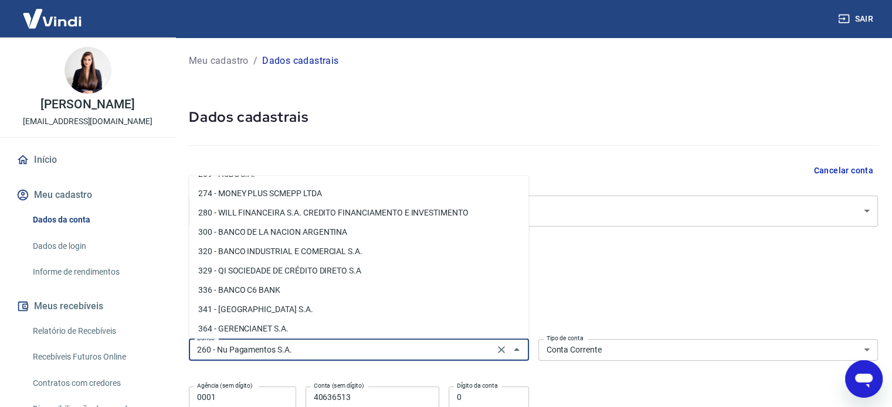
scroll to position [1055, 0]
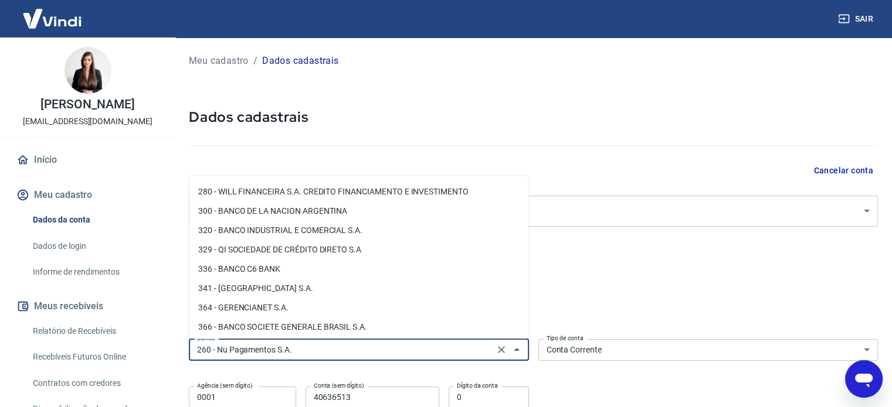
click at [859, 372] on icon "Abrir janela de mensagens" at bounding box center [863, 379] width 21 height 21
type textarea "x"
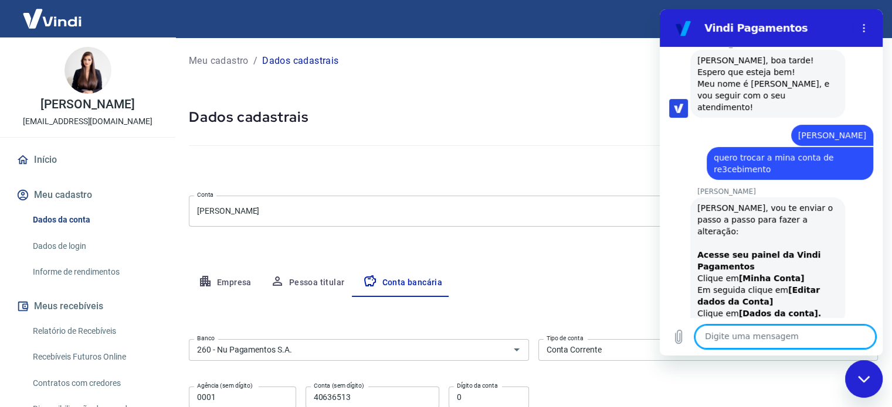
scroll to position [1265, 0]
click at [770, 341] on textarea at bounding box center [785, 336] width 181 height 23
type textarea "m"
type textarea "x"
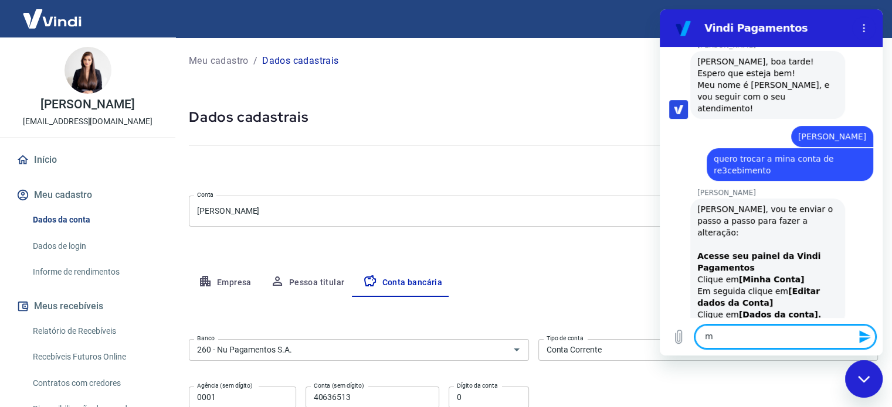
type textarea "me"
type textarea "x"
type textarea "mer"
type textarea "x"
type textarea "merc"
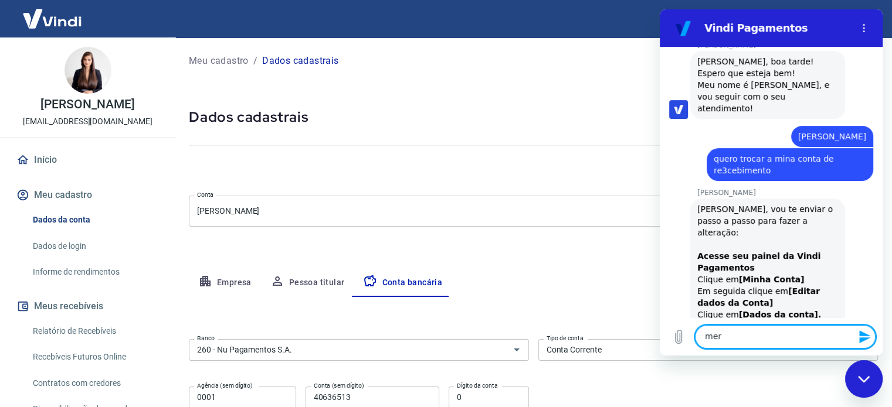
type textarea "x"
type textarea "merca"
type textarea "x"
type textarea "mercad"
type textarea "x"
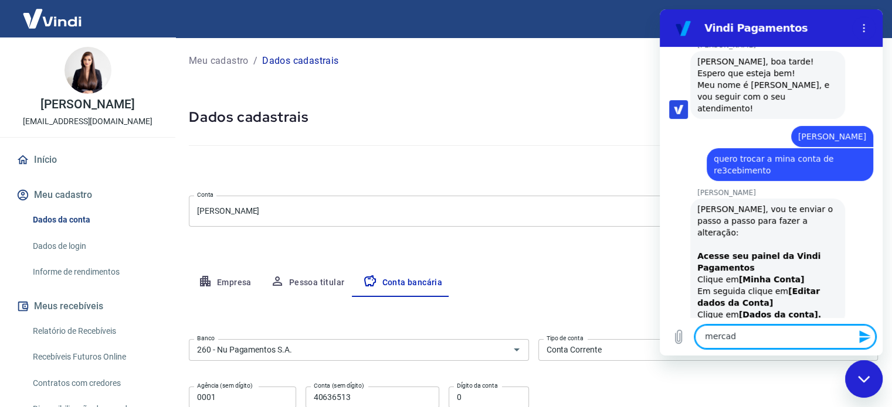
type textarea "mercado"
type textarea "x"
type textarea "mercado"
type textarea "x"
type textarea "mercado p"
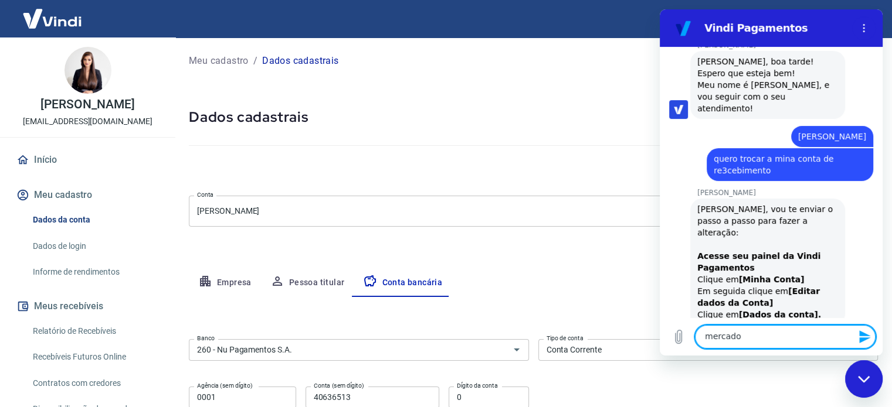
type textarea "x"
type textarea "mercado pG"
type textarea "x"
type textarea "mercado p"
type textarea "x"
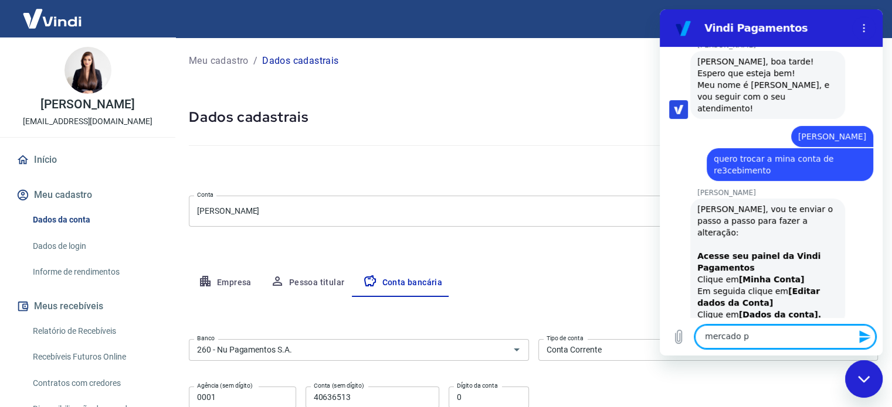
type textarea "mercado pA"
type textarea "x"
type textarea "mercado pAG"
type textarea "x"
type textarea "mercado pAGO"
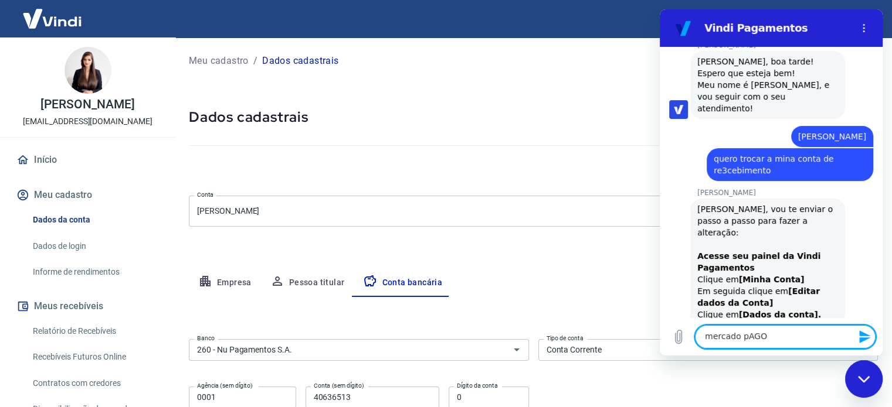
type textarea "x"
type textarea "mercado pAGO"
type textarea "x"
type textarea "mercado pAGO"
type textarea "x"
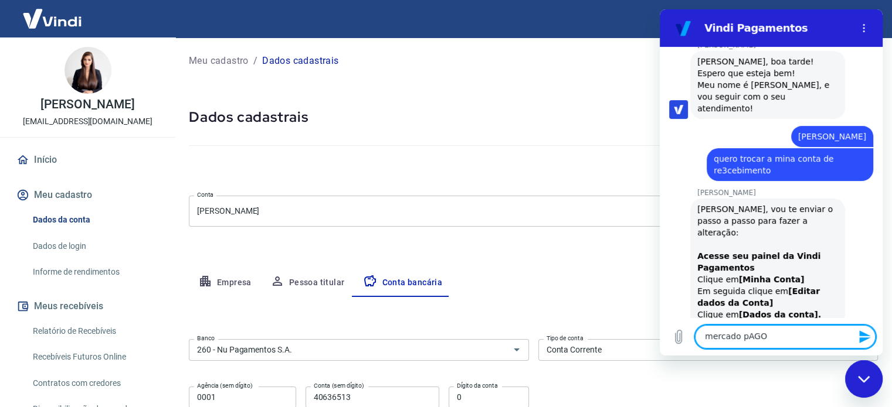
type textarea "mercado pAG"
type textarea "x"
type textarea "mercado pA"
type textarea "x"
type textarea "mercado p"
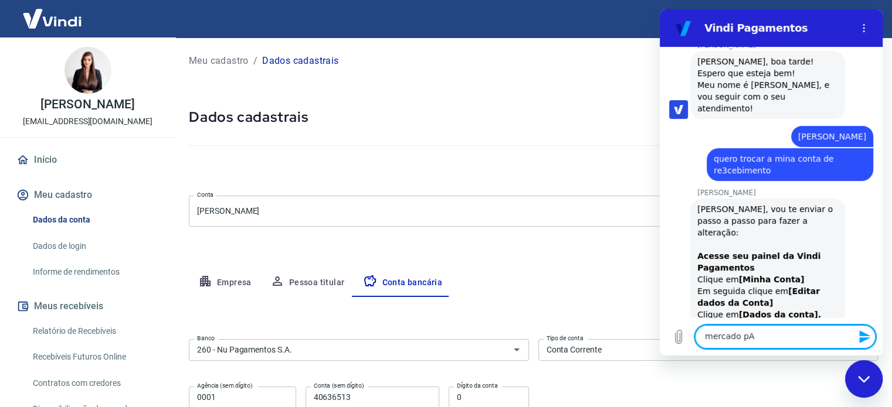
type textarea "x"
type textarea "mercado pa"
type textarea "x"
type textarea "mercado pag"
type textarea "x"
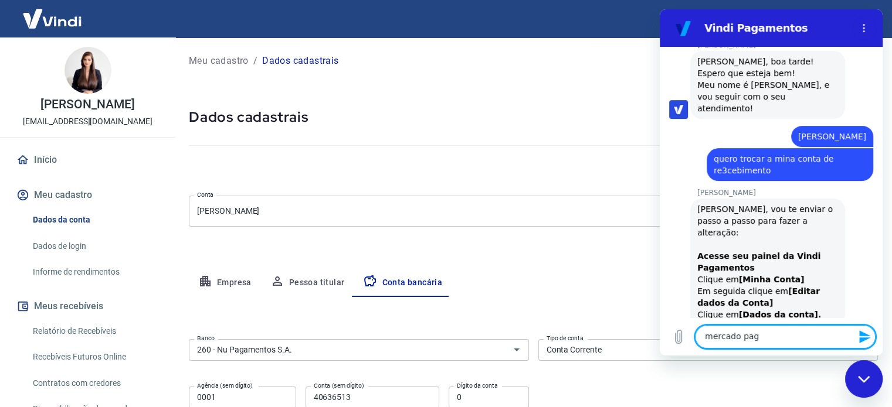
type textarea "mercado pago"
type textarea "x"
type textarea "mercado pago"
type textarea "x"
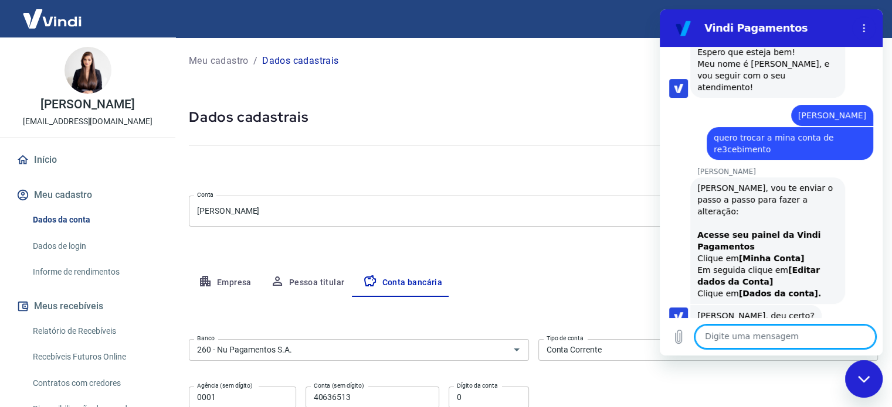
type textarea "x"
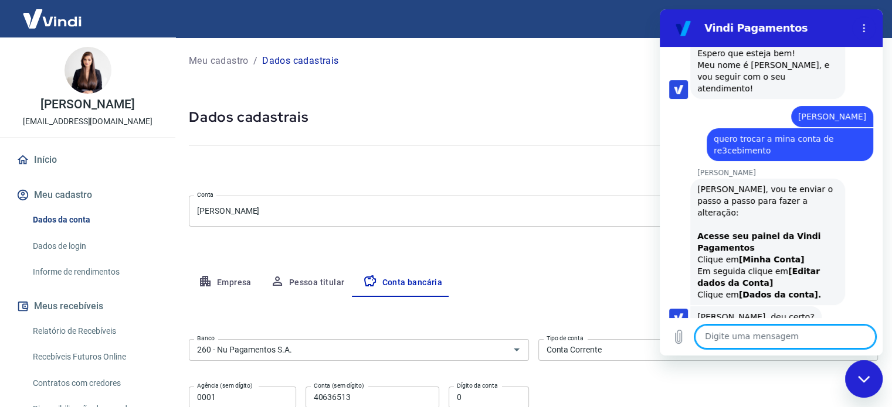
scroll to position [1287, 0]
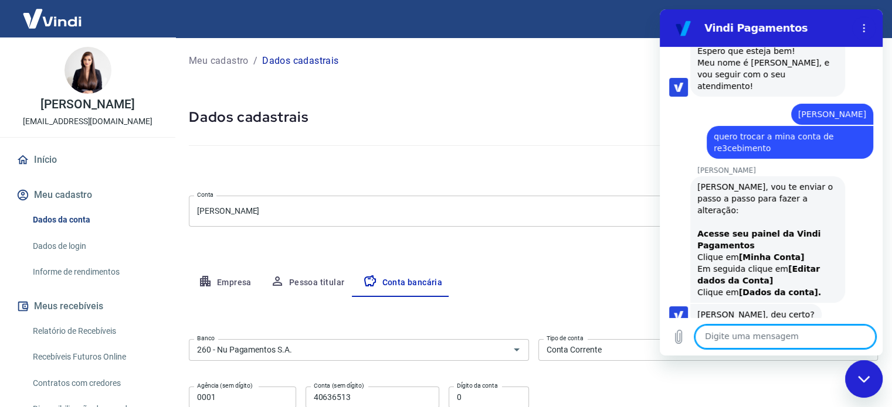
type textarea "q"
type textarea "x"
type textarea "qu"
type textarea "x"
type textarea "qua"
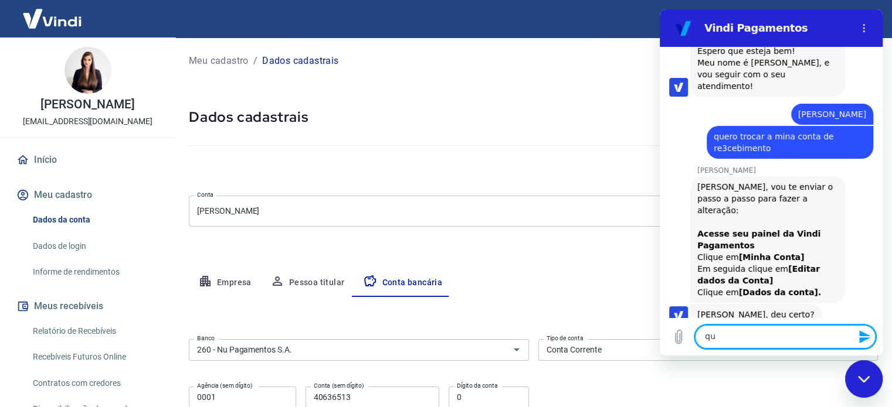
type textarea "x"
type textarea "qual"
type textarea "x"
type textarea "qual"
type textarea "x"
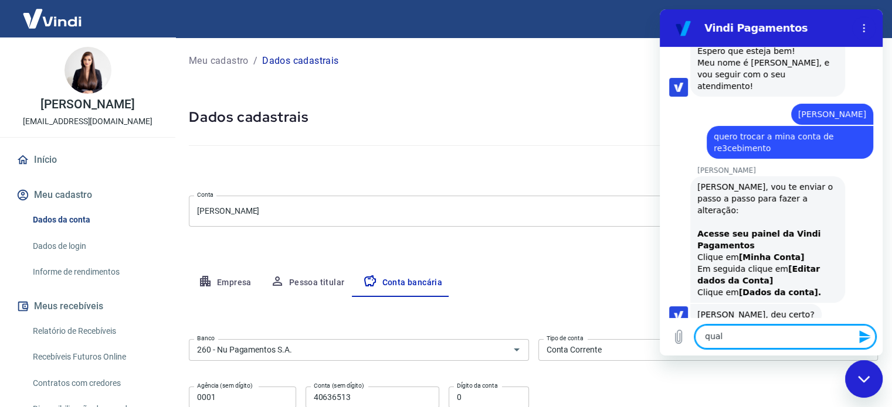
type textarea "qual é"
type textarea "x"
type textarea "qual é"
type textarea "x"
type textarea "qual é o"
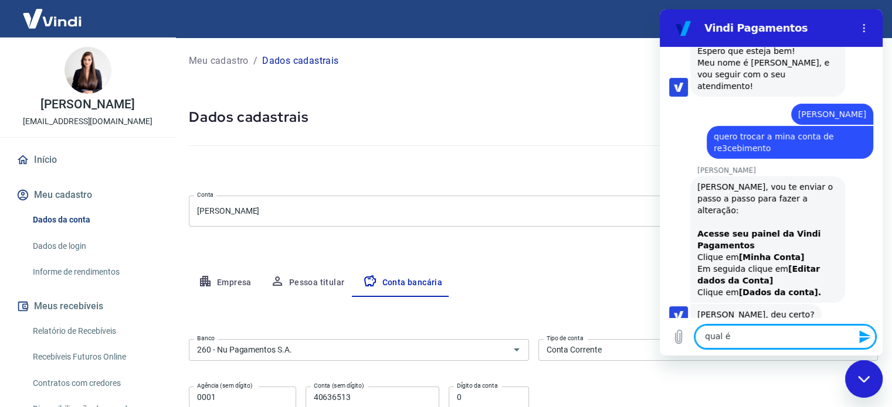
type textarea "x"
type textarea "qual é o"
type textarea "x"
type textarea "qual é o n"
type textarea "x"
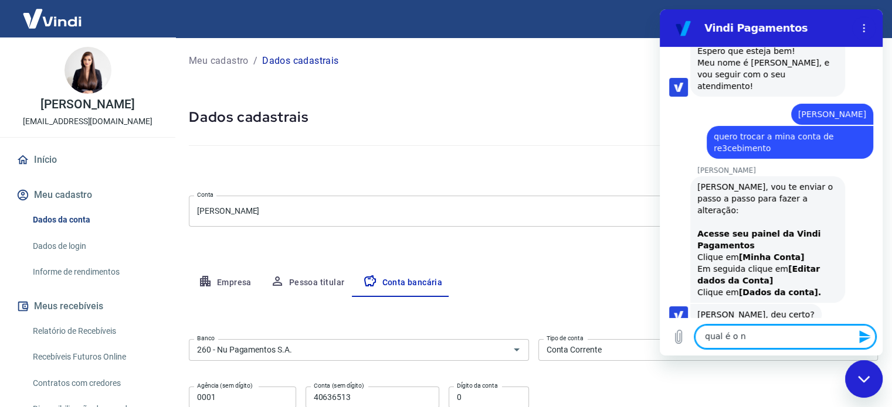
type textarea "qual é o ni"
type textarea "x"
type textarea "qual é o nim"
type textarea "x"
type textarea "qual é o nime"
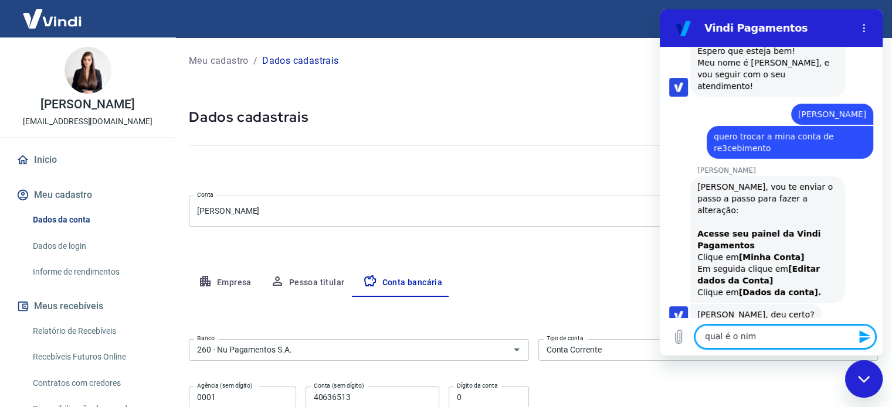
type textarea "x"
type textarea "qual é o nime"
type textarea "x"
type textarea "qual é o nime"
type textarea "x"
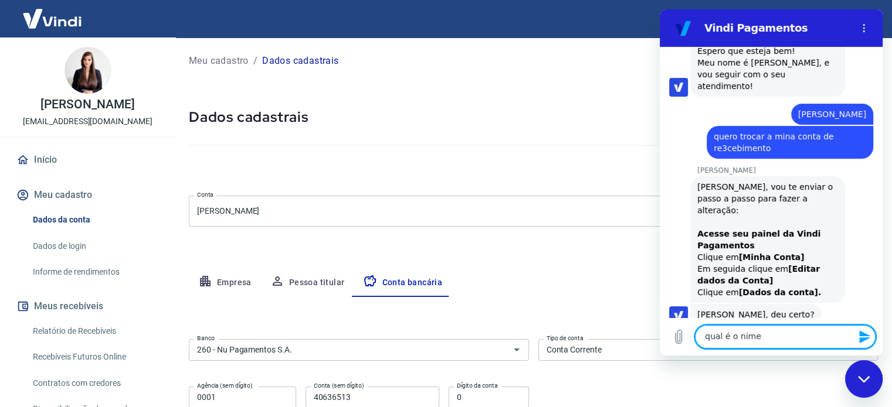
type textarea "qual é o nim"
type textarea "x"
type textarea "qual é o ni"
type textarea "x"
type textarea "qual é o n"
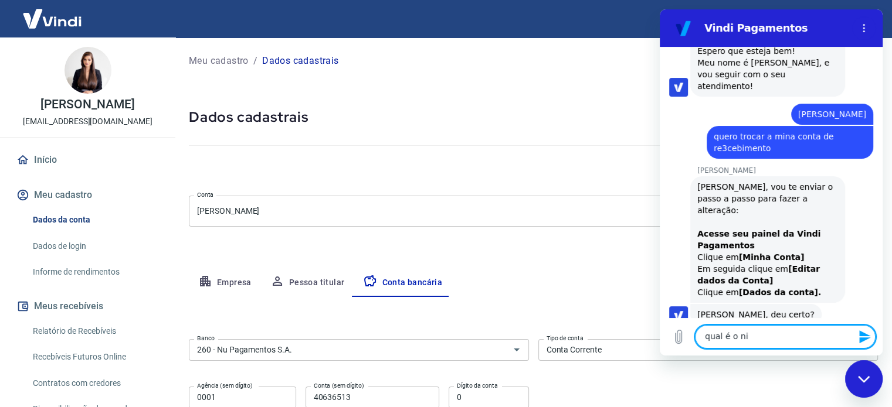
type textarea "x"
type textarea "qual é o no"
type textarea "x"
type textarea "qual é o nom"
type textarea "x"
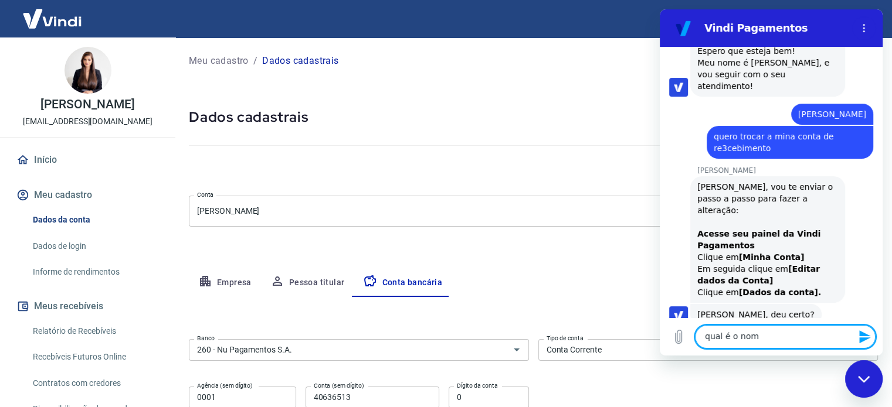
type textarea "qual é o nome"
type textarea "x"
type textarea "qual é o nome"
type textarea "x"
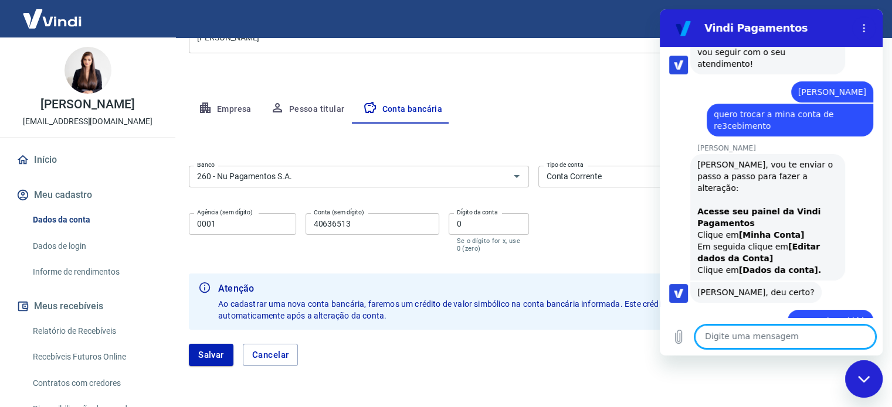
scroll to position [210, 0]
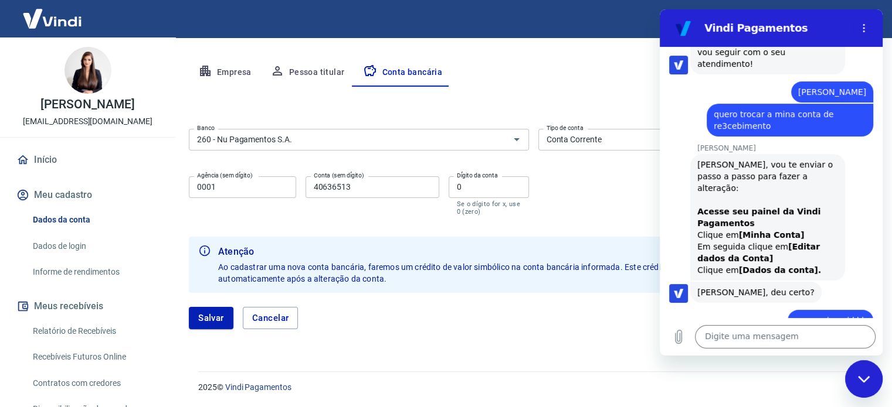
click at [865, 379] on icon "Fechar janela de mensagens" at bounding box center [864, 380] width 12 height 8
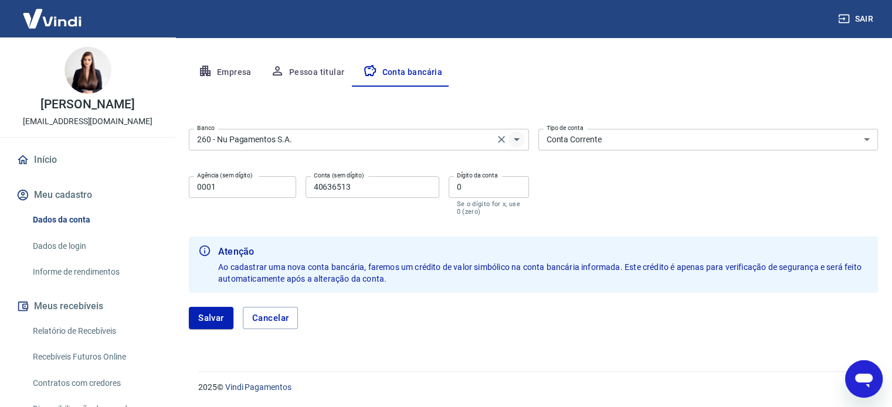
click at [518, 142] on icon "Abrir" at bounding box center [517, 140] width 14 height 14
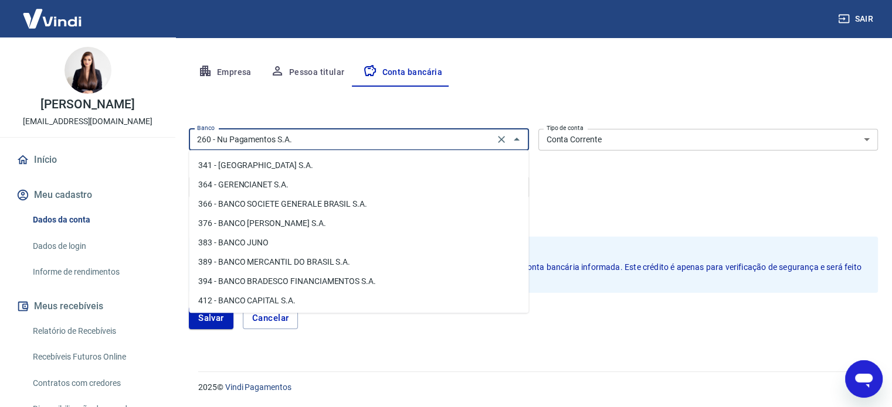
scroll to position [1173, 0]
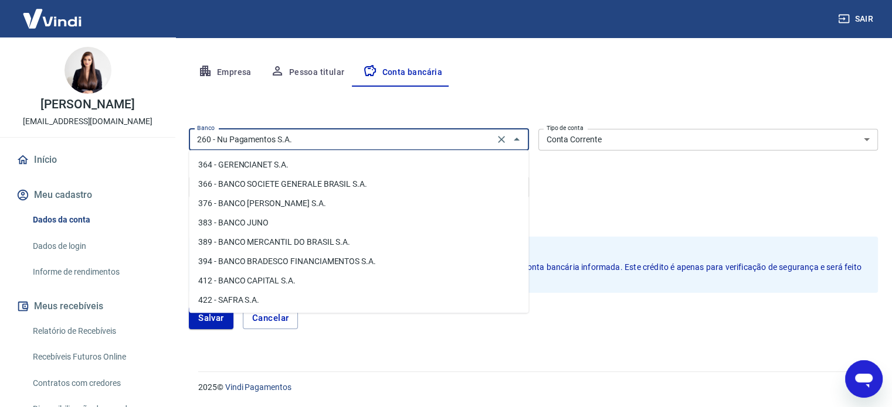
click at [869, 387] on icon "Abrir janela de mensagens" at bounding box center [863, 379] width 21 height 21
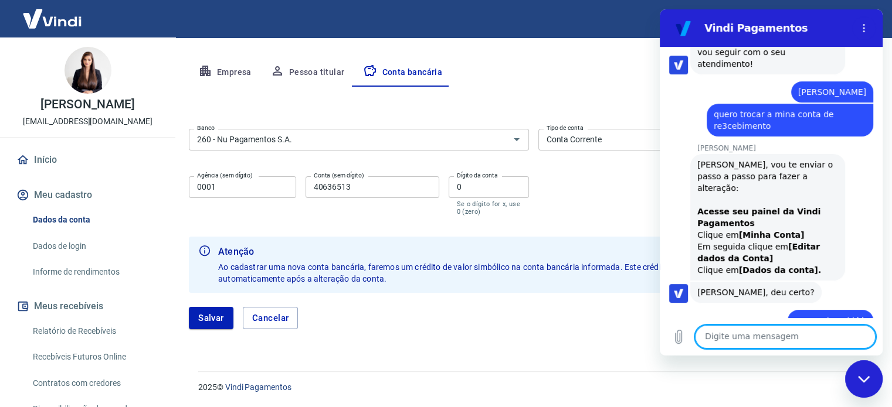
scroll to position [0, 0]
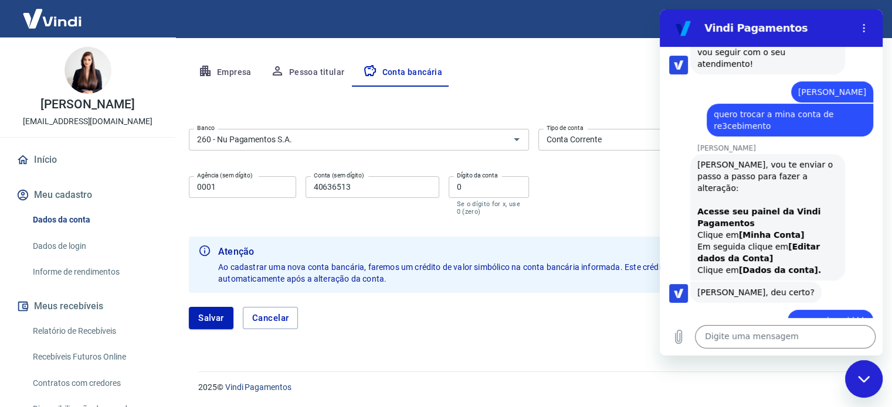
click at [869, 387] on div "Fechar janela de mensagens" at bounding box center [863, 379] width 35 height 35
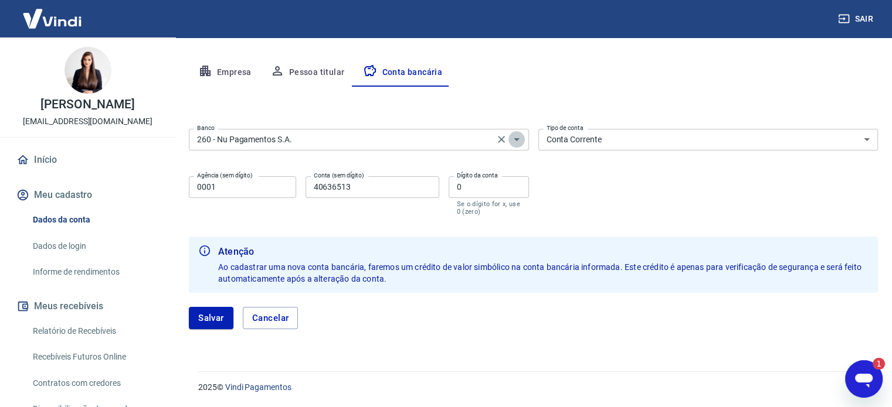
click at [516, 140] on icon "Abrir" at bounding box center [517, 139] width 6 height 3
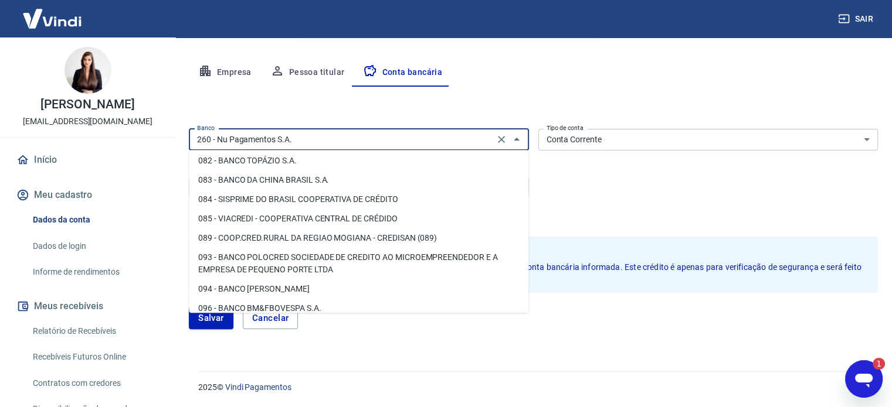
scroll to position [235, 0]
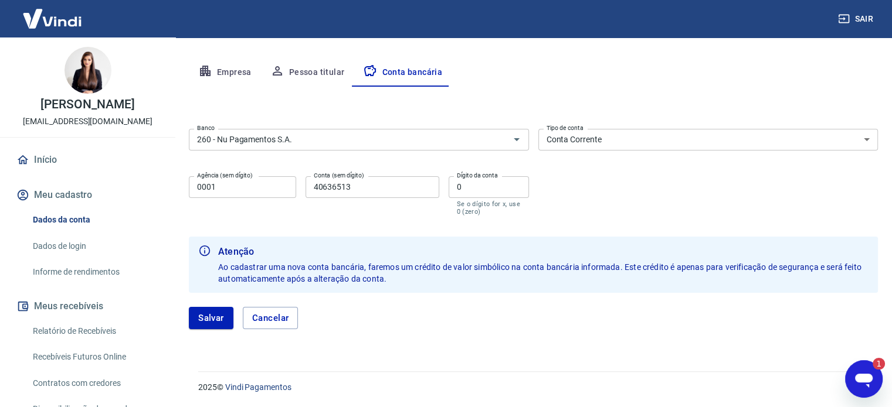
click at [864, 393] on div "Abrir janela de mensagens, 1 mensagem não lida" at bounding box center [863, 379] width 35 height 35
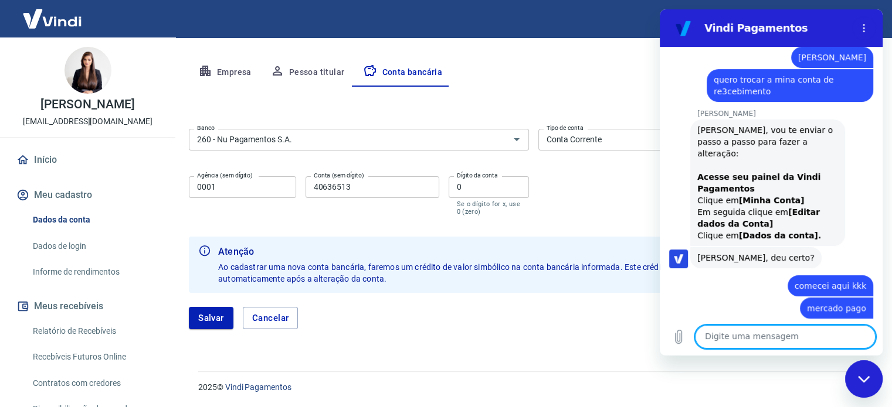
type textarea "x"
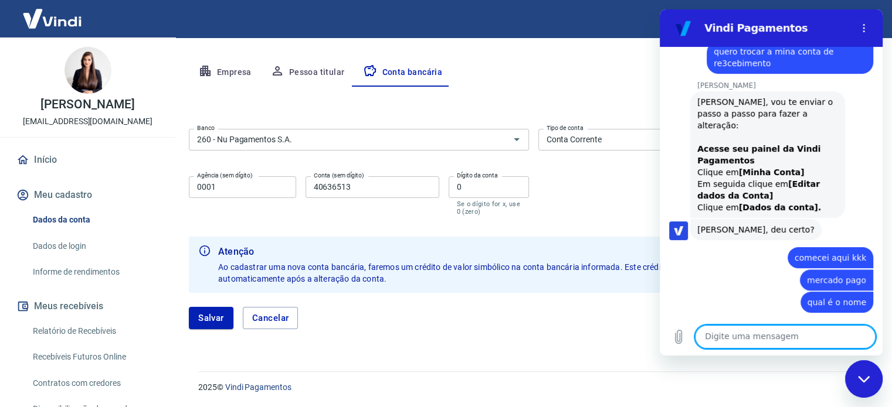
scroll to position [1378, 0]
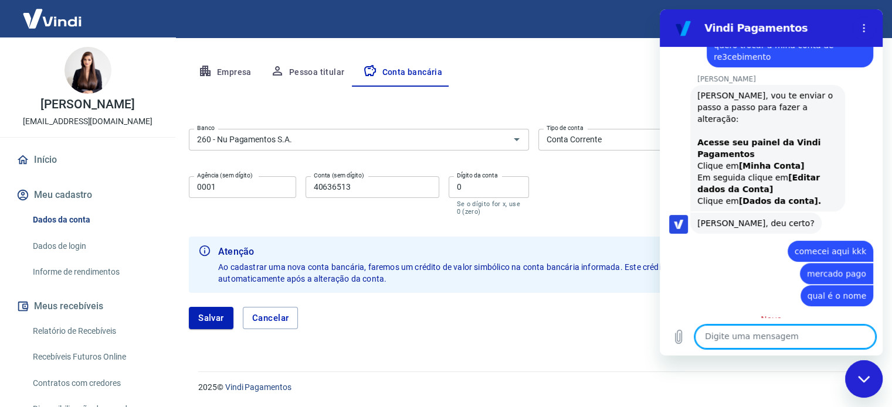
type textarea "v"
type textarea "x"
type textarea "vi"
type textarea "x"
type textarea "vix"
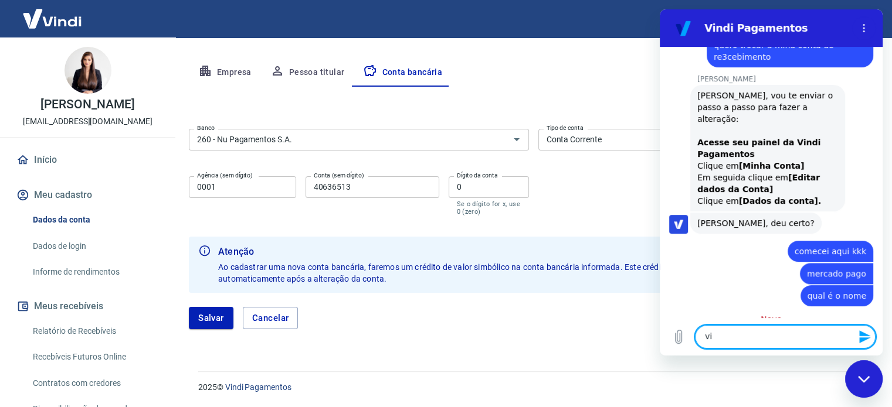
type textarea "x"
type textarea "vixi"
type textarea "x"
type textarea "vixi"
type textarea "x"
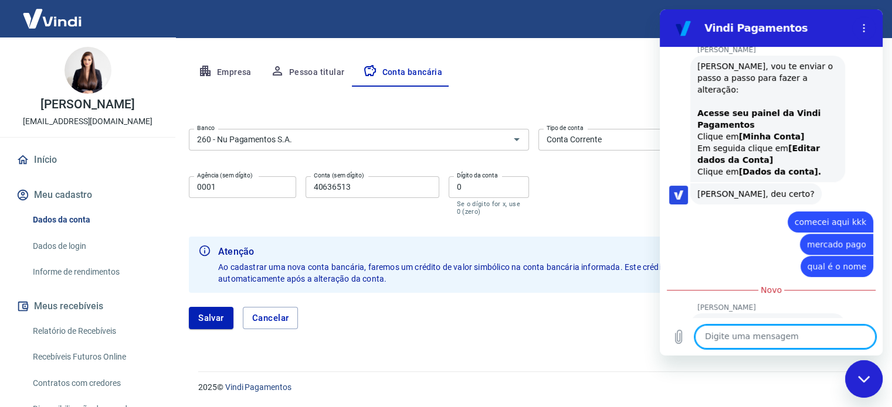
scroll to position [1407, 0]
type textarea "x"
type textarea "v"
type textarea "x"
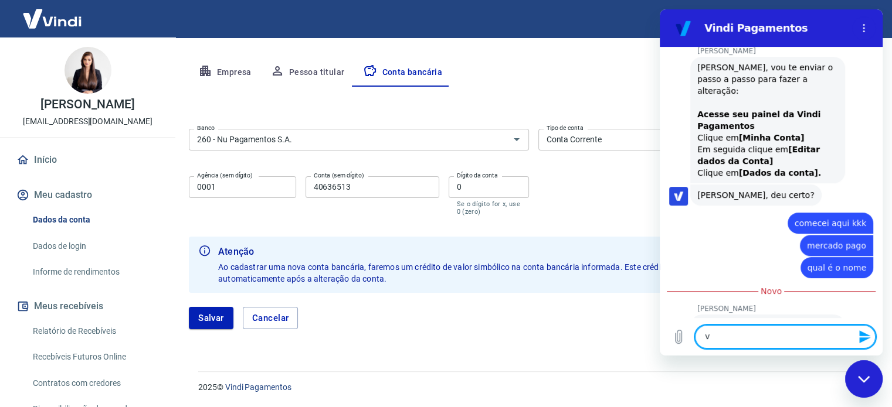
type textarea "vo"
type textarea "x"
type textarea "vou"
type textarea "x"
type textarea "vou"
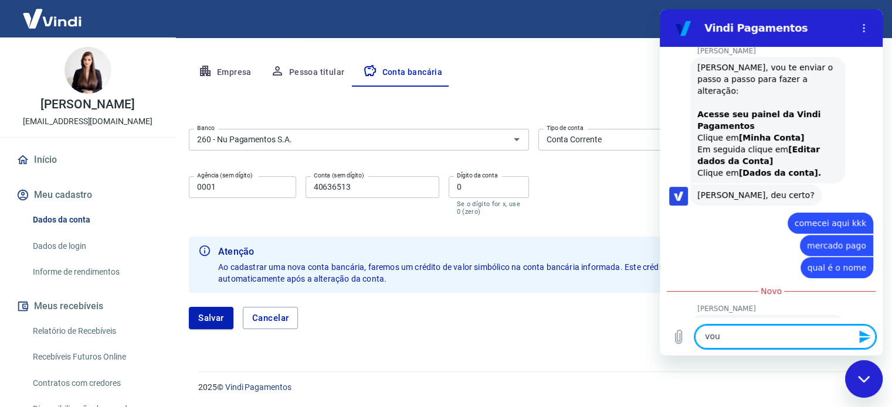
type textarea "x"
type textarea "vou f"
type textarea "x"
type textarea "vou fa"
type textarea "x"
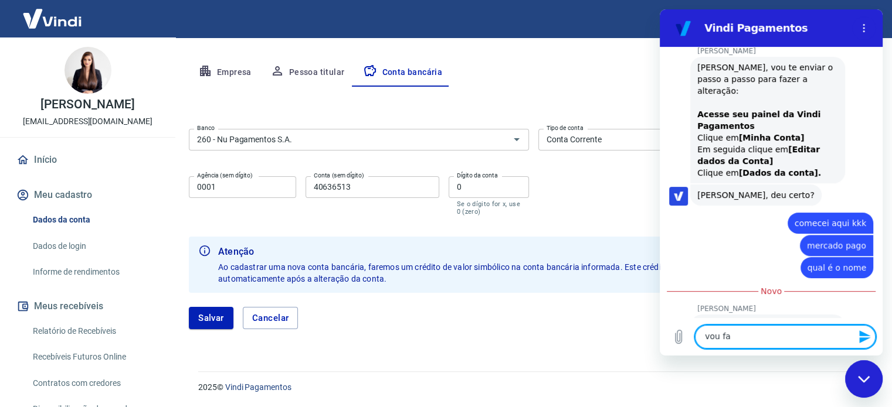
type textarea "vou faz"
type textarea "x"
type textarea "vou faze"
type textarea "x"
type textarea "vou fazer"
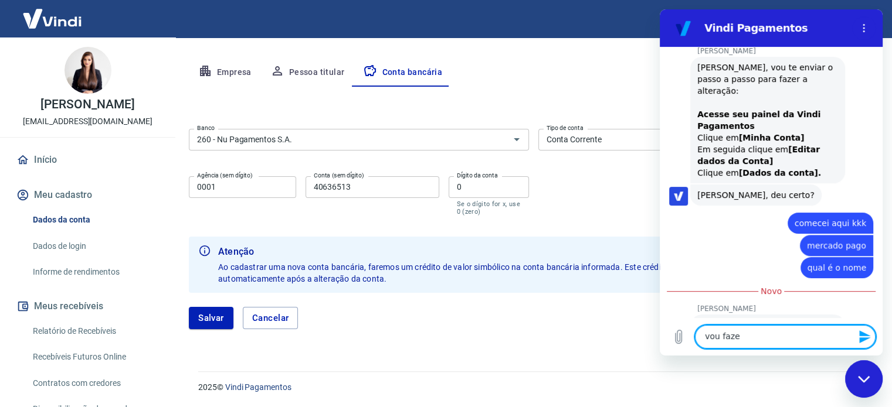
type textarea "x"
type textarea "vou fazer"
type textarea "x"
type textarea "vou fazer o"
type textarea "x"
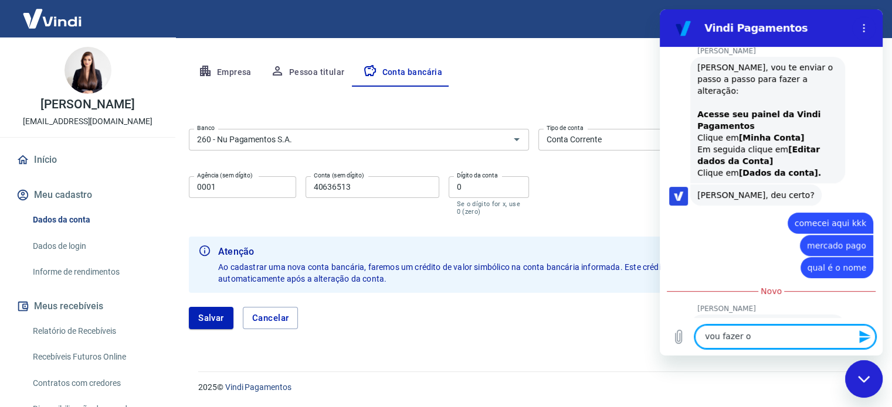
type textarea "vou fazer ou"
type textarea "x"
type textarea "vou fazer out"
type textarea "x"
type textarea "vou fazer outr"
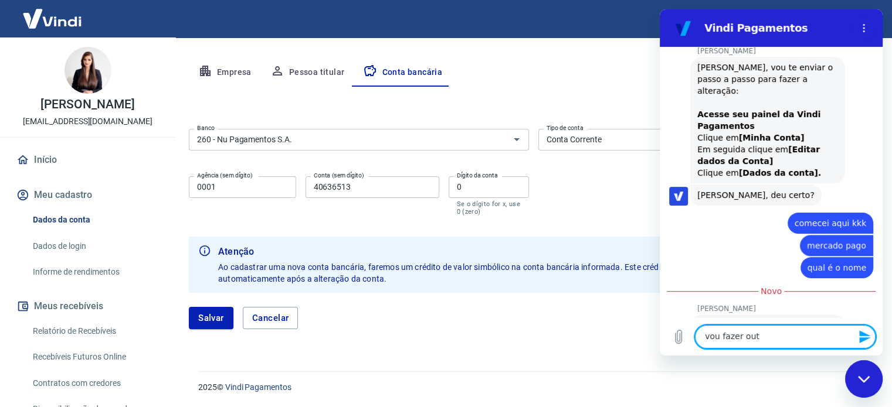
type textarea "x"
type textarea "vou fazer outro"
type textarea "x"
type textarea "vou fazer outro"
type textarea "x"
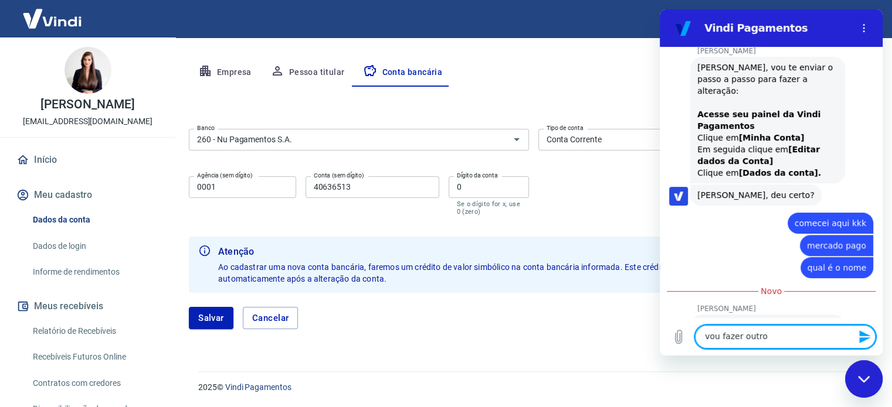
type textarea "vou fazer outro e"
type textarea "x"
type textarea "vou fazer outro en"
type textarea "x"
type textarea "vou fazer outro ent"
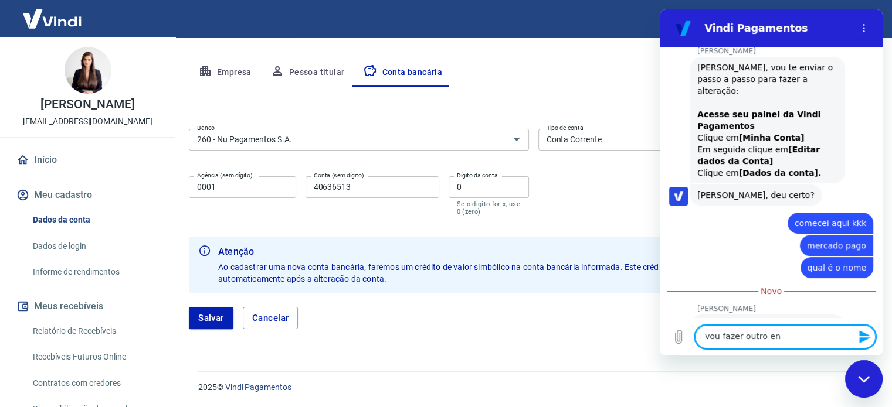
type textarea "x"
type textarea "vou fazer outro enta"
type textarea "x"
type textarea "vou fazer outro entao"
type textarea "x"
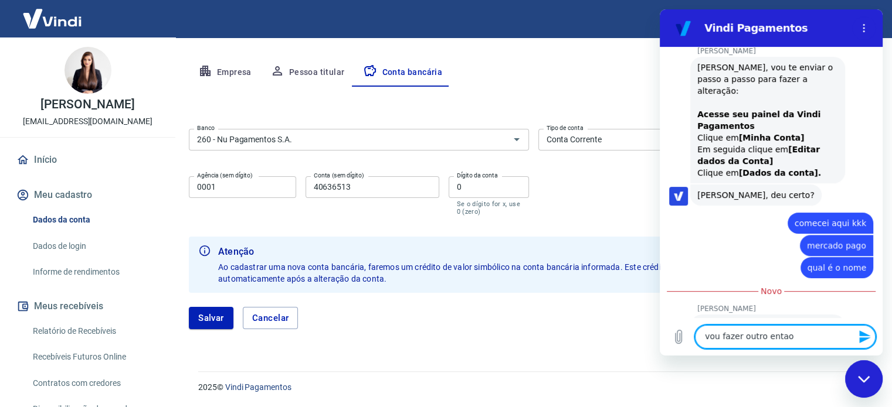
type textarea "vou fazer outro entao"
type textarea "x"
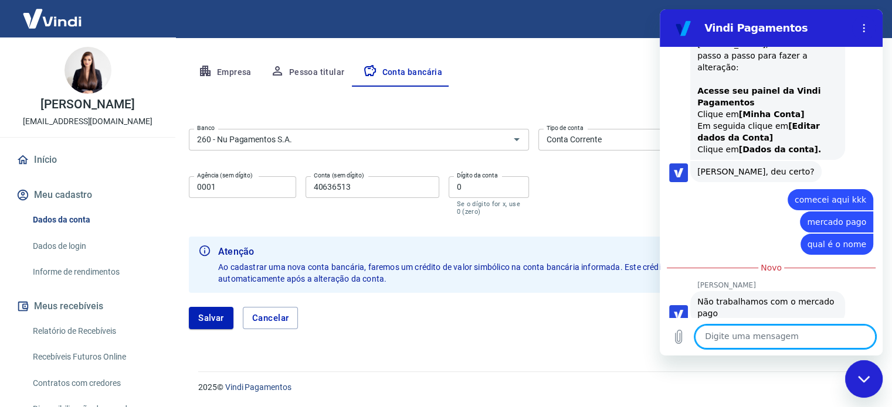
type textarea "x"
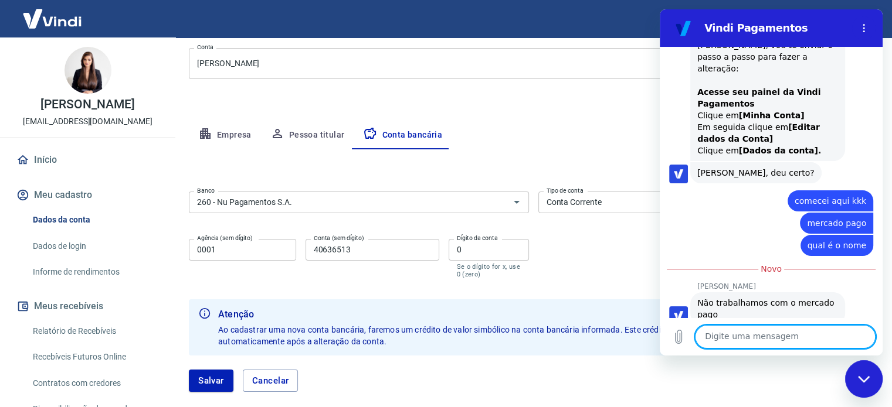
scroll to position [152, 0]
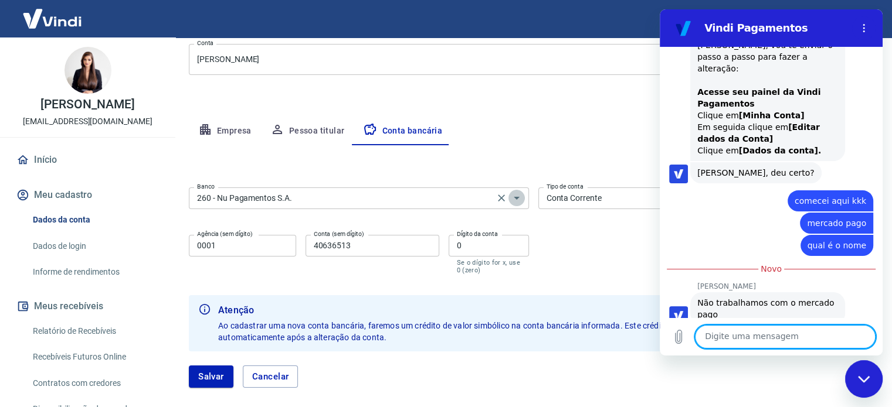
click at [518, 203] on icon "Abrir" at bounding box center [517, 198] width 14 height 14
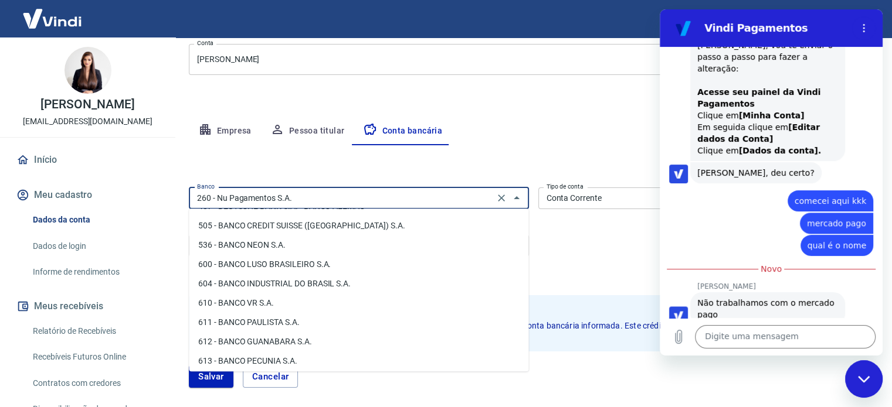
scroll to position [1407, 0]
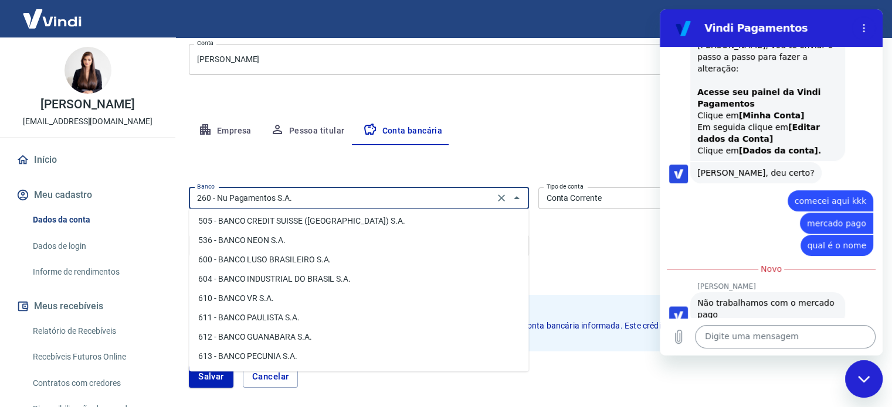
click at [729, 349] on textarea at bounding box center [785, 336] width 181 height 23
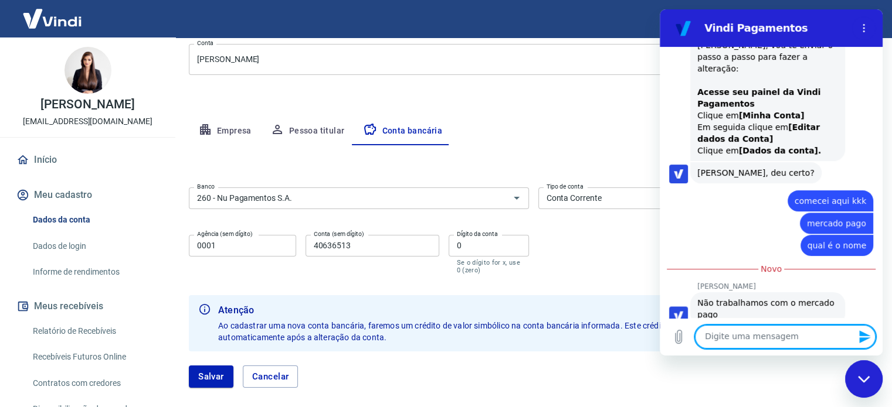
type textarea "P"
type textarea "x"
type textarea "Pa"
type textarea "x"
type textarea "Pag"
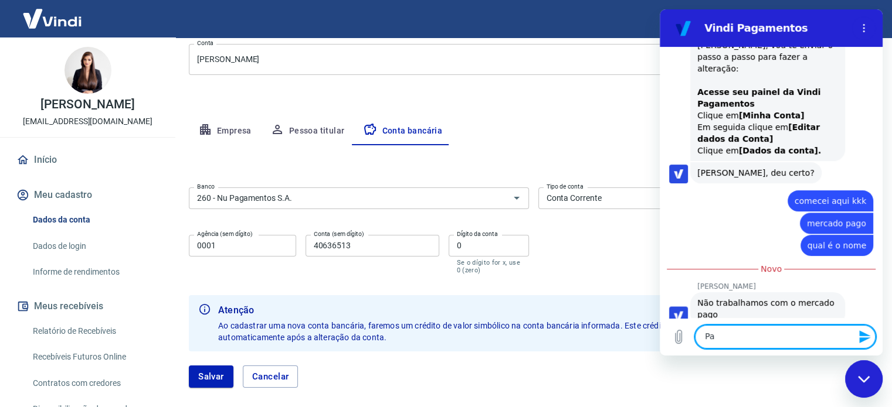
type textarea "x"
type textarea "Pag"
type textarea "x"
type textarea "Pag b"
type textarea "x"
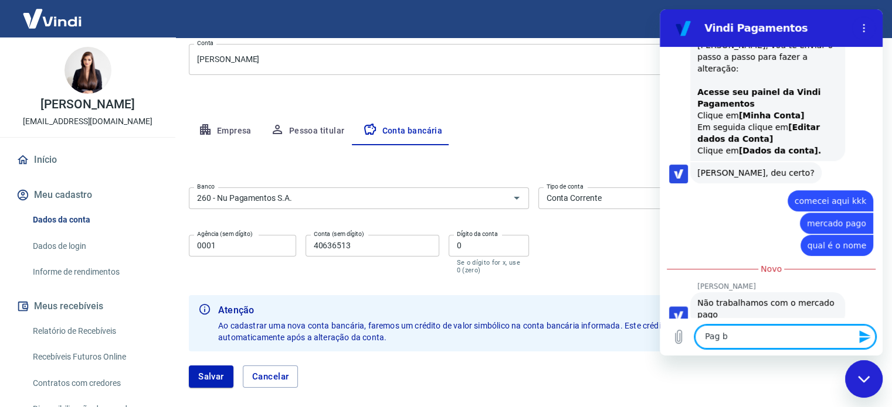
type textarea "Pag ba"
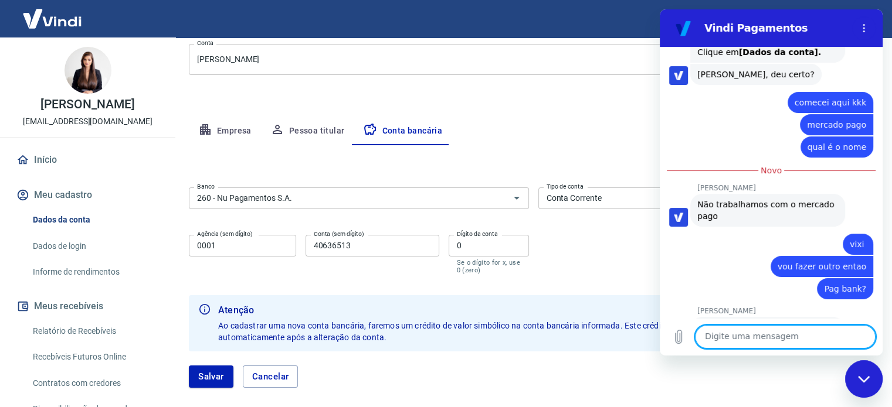
scroll to position [1530, 0]
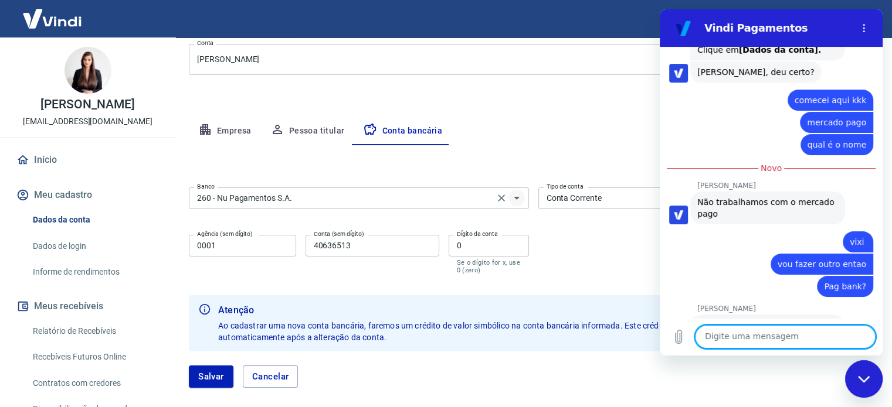
click at [523, 201] on icon "Abrir" at bounding box center [517, 198] width 14 height 14
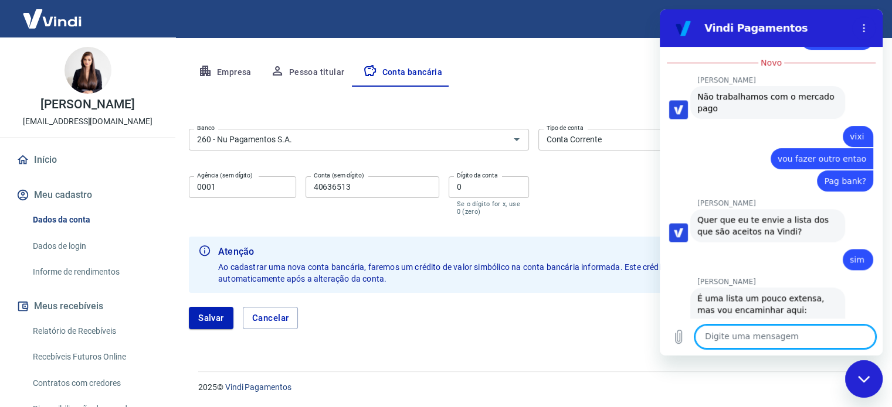
scroll to position [1638, 0]
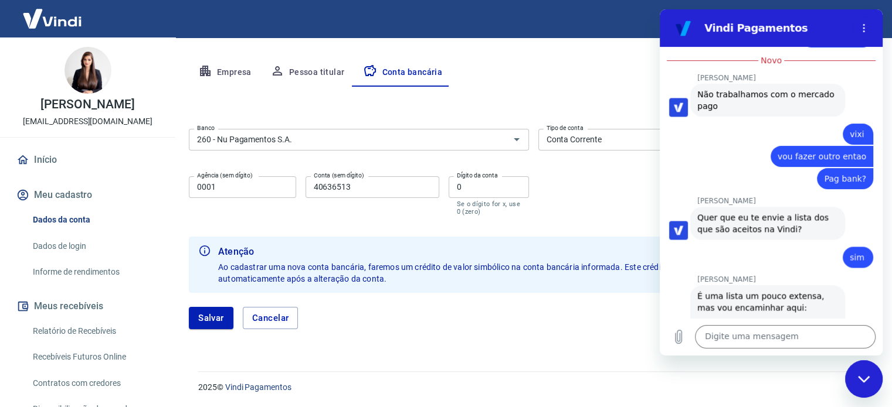
click at [782, 332] on span "Copiar código" at bounding box center [767, 341] width 127 height 19
click at [817, 337] on icon "button" at bounding box center [821, 341] width 9 height 9
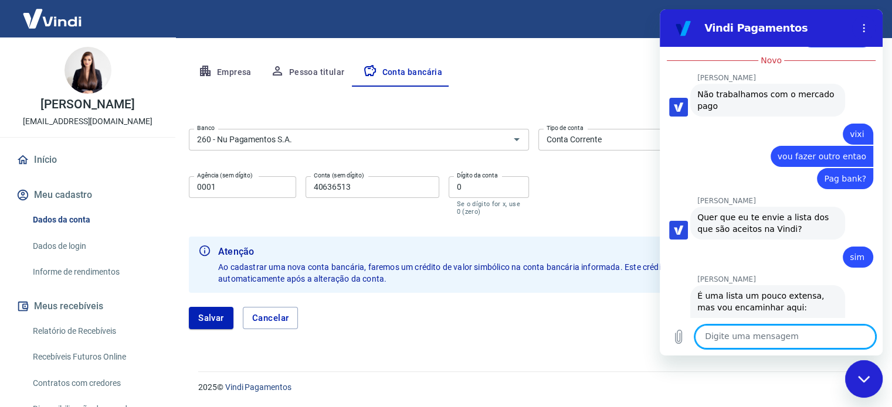
click at [770, 341] on textarea at bounding box center [785, 336] width 181 height 23
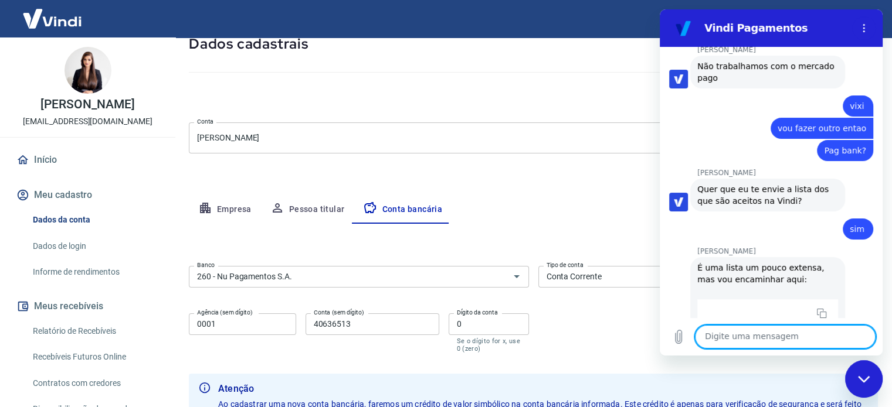
scroll to position [152, 0]
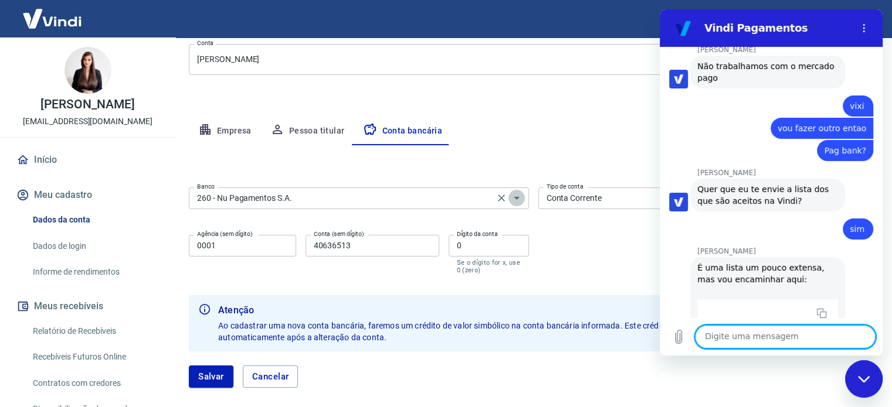
click at [518, 196] on icon "Abrir" at bounding box center [517, 198] width 14 height 14
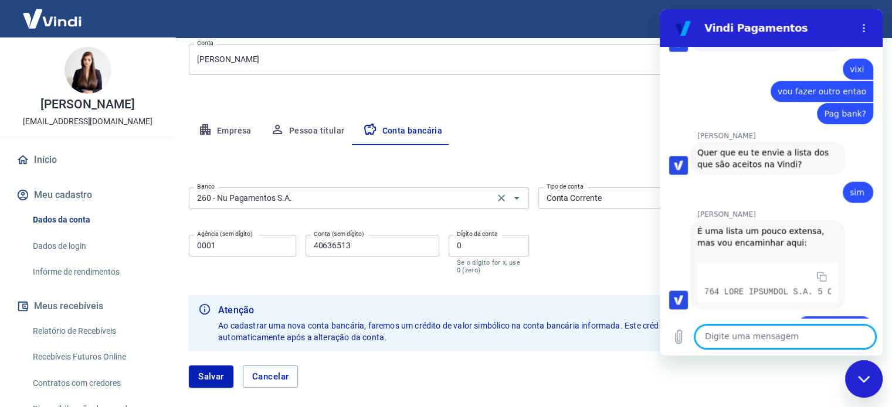
scroll to position [1705, 0]
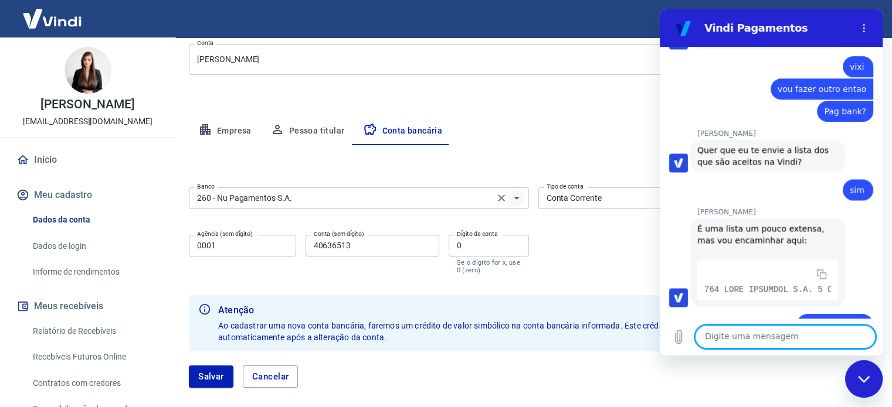
click at [517, 198] on icon "Abrir" at bounding box center [517, 198] width 6 height 3
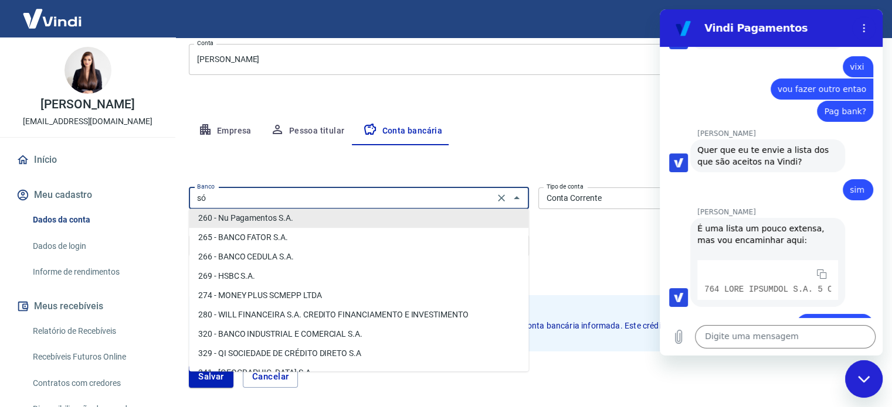
scroll to position [0, 0]
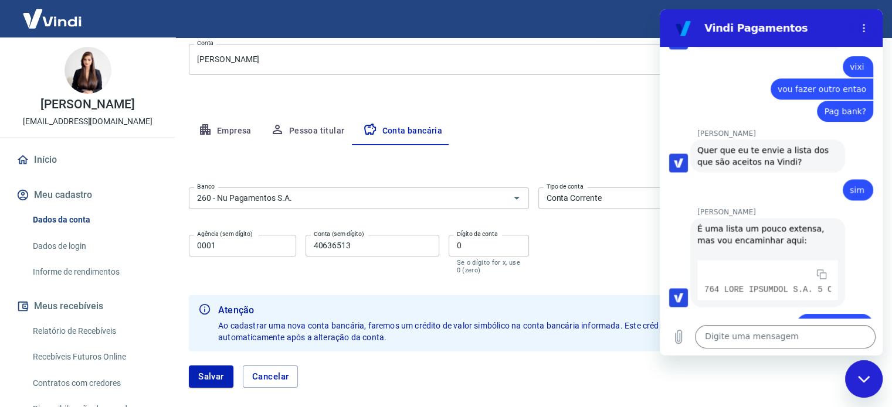
click at [743, 349] on div "Digite uma mensagem x" at bounding box center [771, 337] width 223 height 38
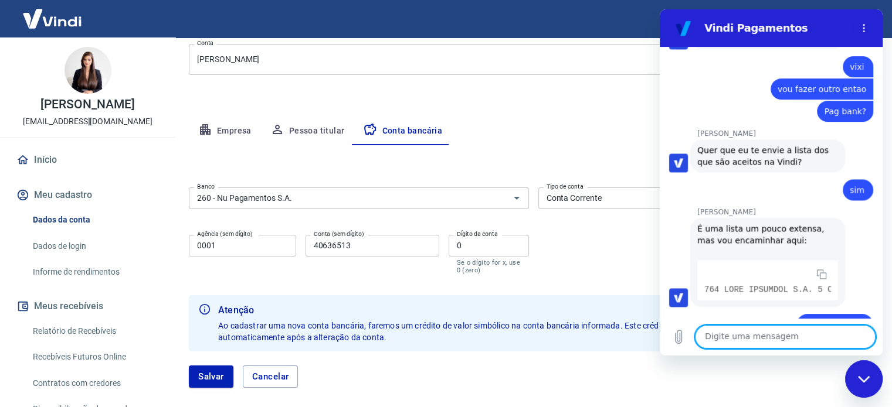
click at [745, 343] on textarea at bounding box center [785, 336] width 181 height 23
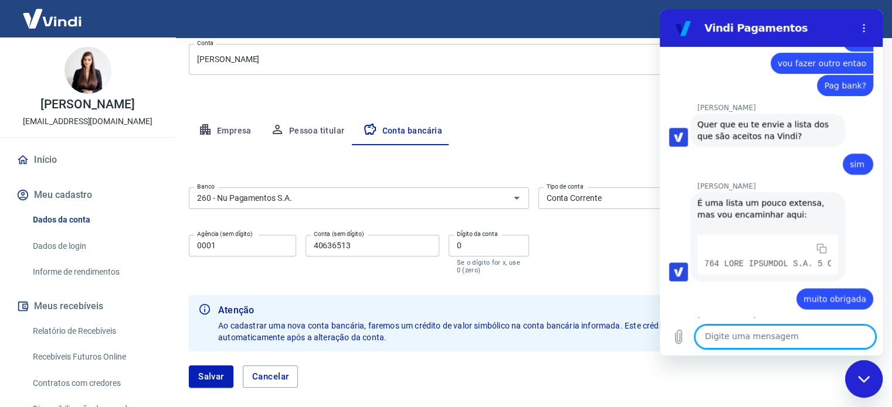
scroll to position [1733, 0]
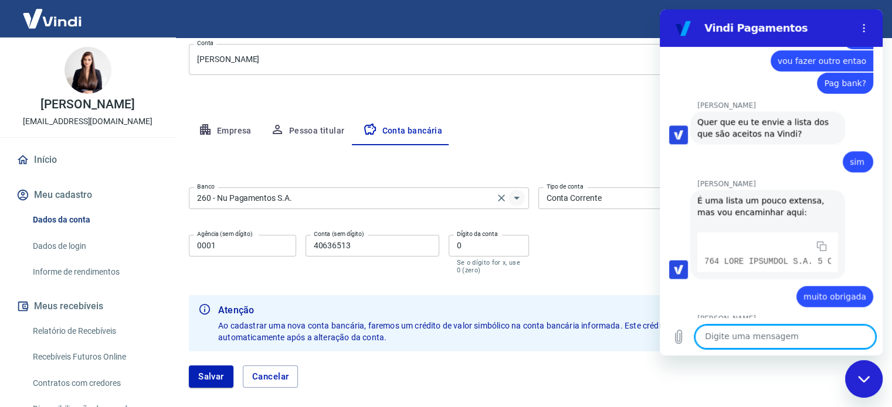
drag, startPoint x: 521, startPoint y: 198, endPoint x: 515, endPoint y: 199, distance: 6.5
click at [521, 198] on icon "Abrir" at bounding box center [517, 198] width 14 height 14
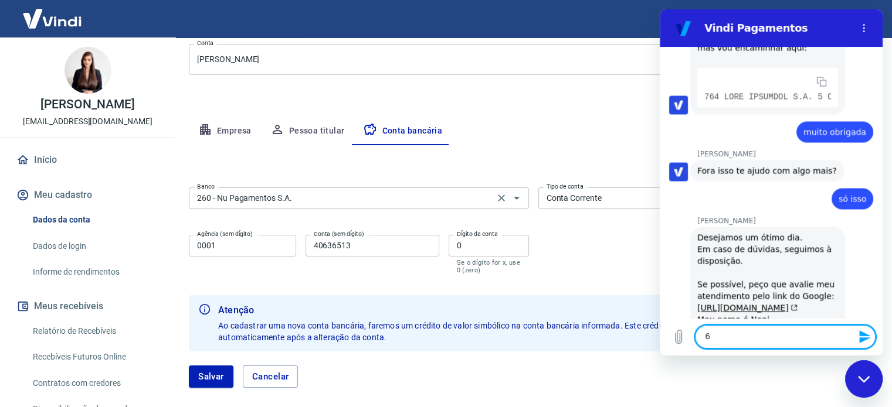
scroll to position [1900, 0]
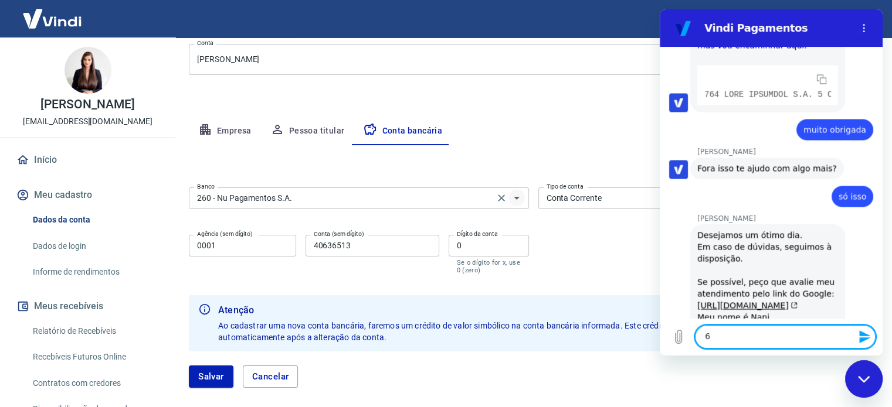
click at [514, 199] on icon "Abrir" at bounding box center [517, 198] width 14 height 14
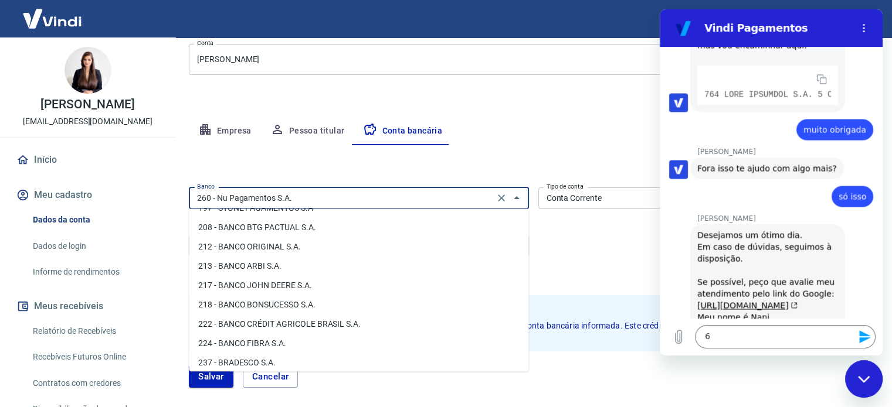
scroll to position [645, 0]
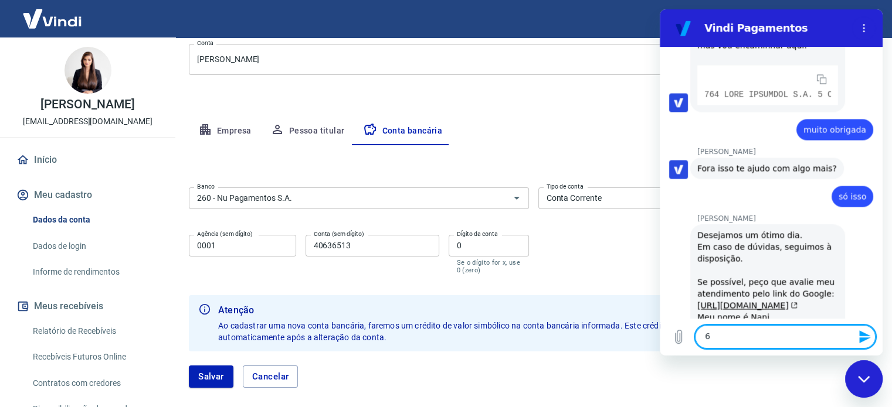
click at [723, 337] on textarea "6" at bounding box center [785, 336] width 181 height 23
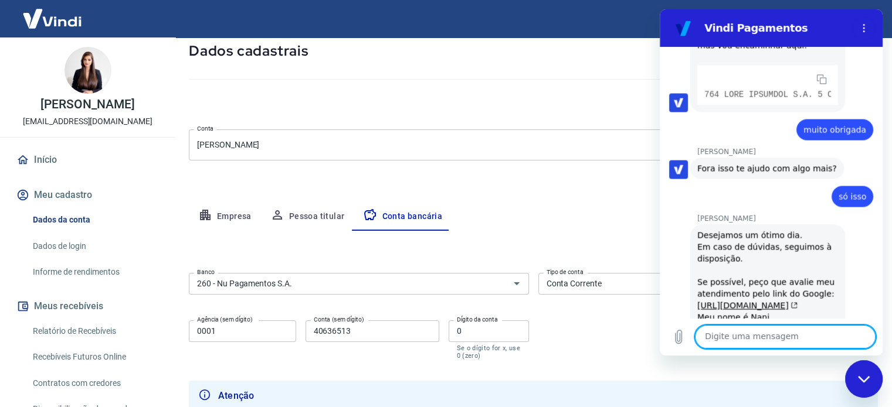
scroll to position [93, 0]
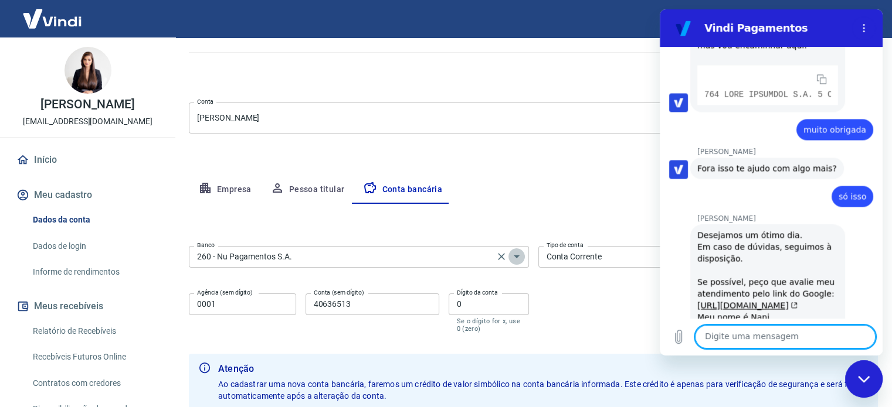
click at [519, 257] on icon "Abrir" at bounding box center [517, 257] width 14 height 14
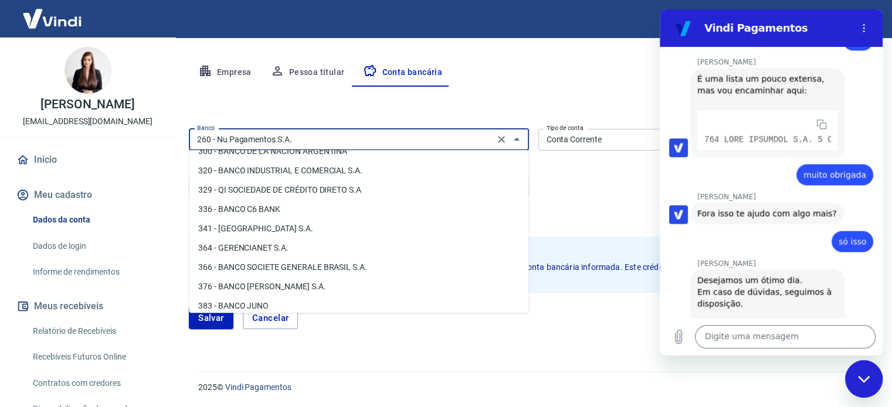
scroll to position [1783, 0]
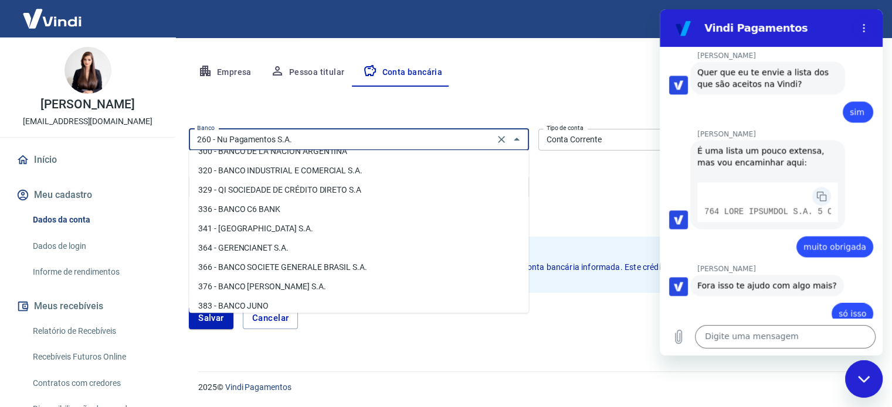
click at [817, 192] on icon "button" at bounding box center [821, 196] width 9 height 9
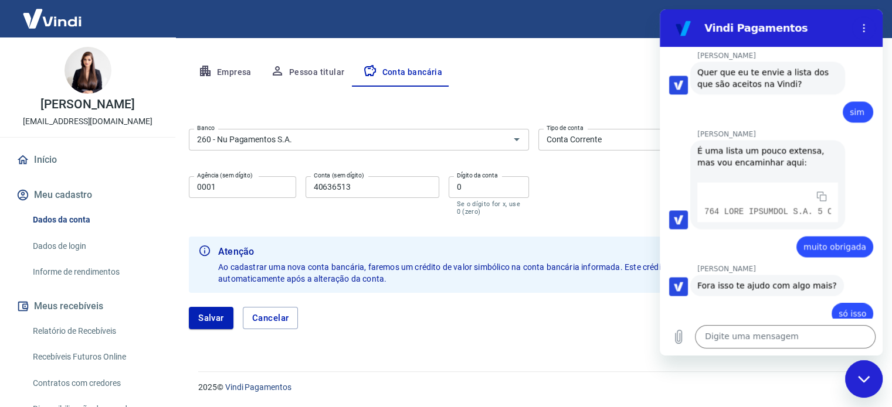
click at [771, 206] on code at bounding box center [767, 212] width 127 height 12
click at [864, 139] on div "Nani Venancia Dos Santos diz: É uma lista um pouco extensa, mas vou encaminhar …" at bounding box center [775, 184] width 213 height 90
drag, startPoint x: 143, startPoint y: 121, endPoint x: 882, endPoint y: 114, distance: 738.8
click at [884, 114] on div "Meu cadastro / Dados cadastrais Dados cadastrais Cancelar conta Conta JOYCE C L…" at bounding box center [533, 92] width 717 height 531
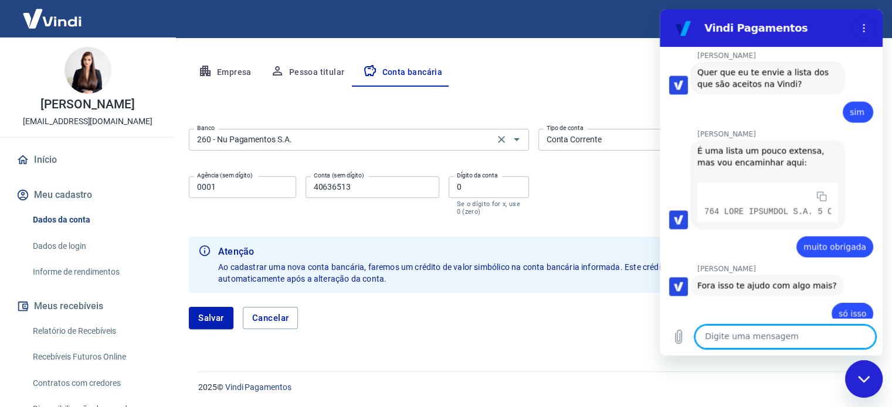
click at [279, 138] on input "260 - Nu Pagamentos S.A." at bounding box center [341, 140] width 298 height 15
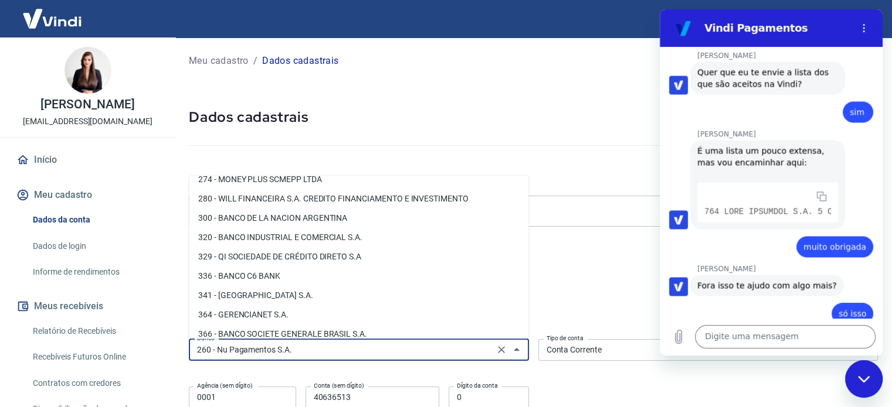
scroll to position [1055, 0]
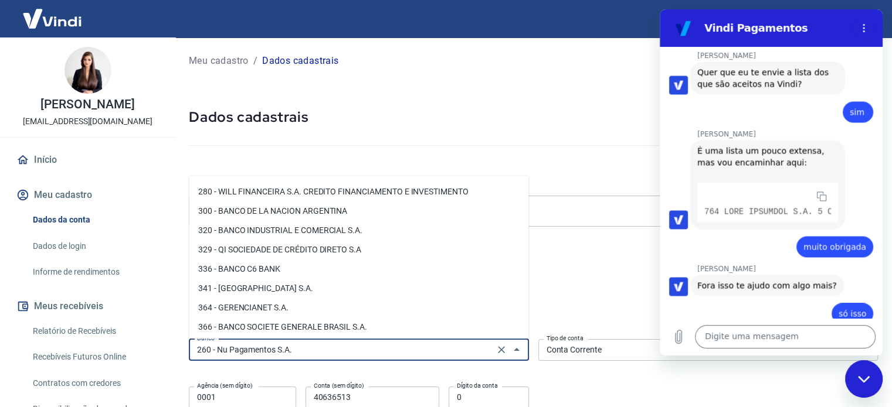
click at [304, 354] on input "260 - Nu Pagamentos S.A." at bounding box center [341, 350] width 298 height 15
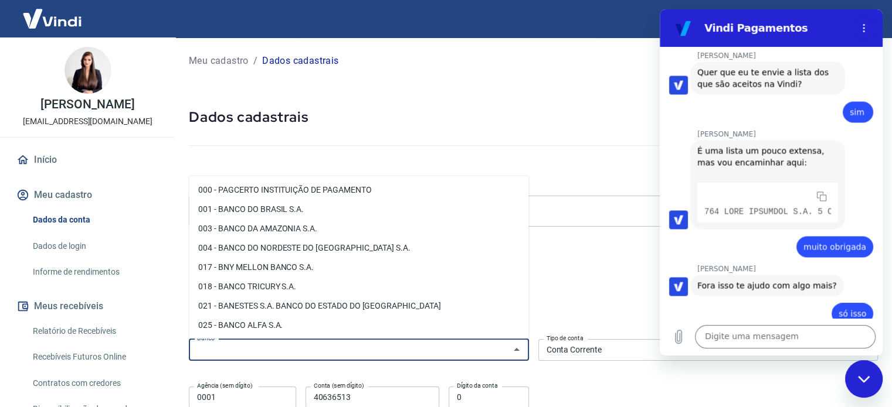
scroll to position [0, 0]
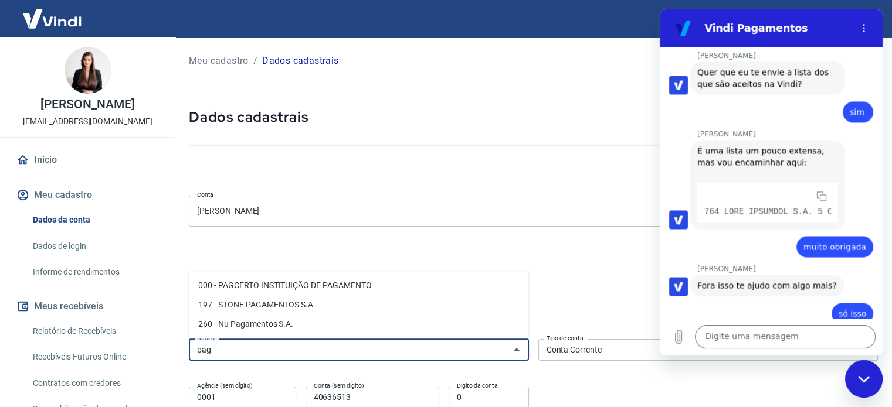
click at [223, 354] on input "pag" at bounding box center [349, 350] width 314 height 15
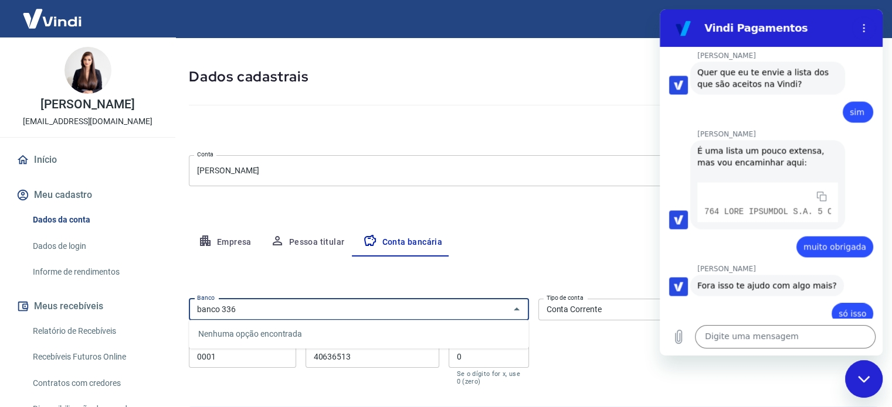
scroll to position [59, 0]
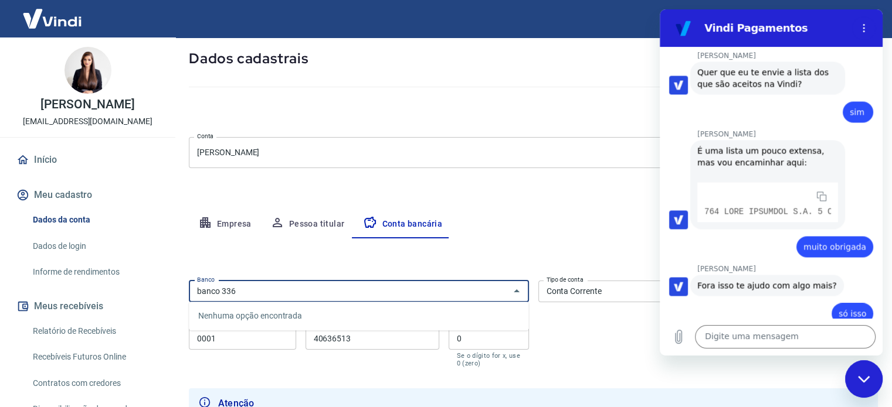
click at [269, 290] on input "banco 336" at bounding box center [349, 291] width 314 height 15
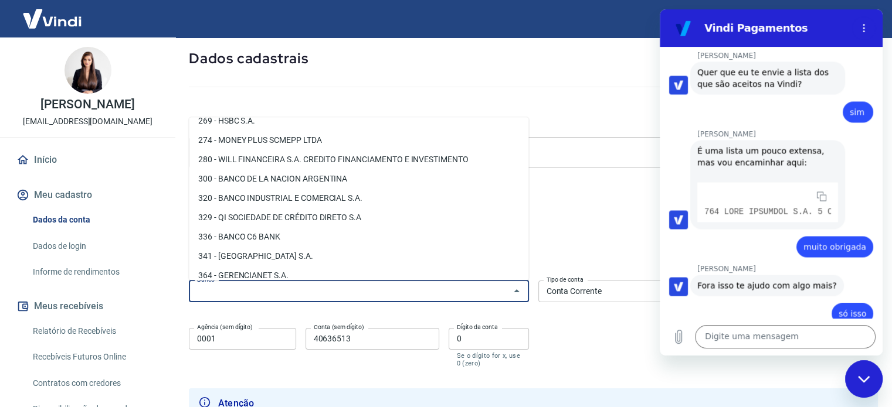
scroll to position [1055, 0]
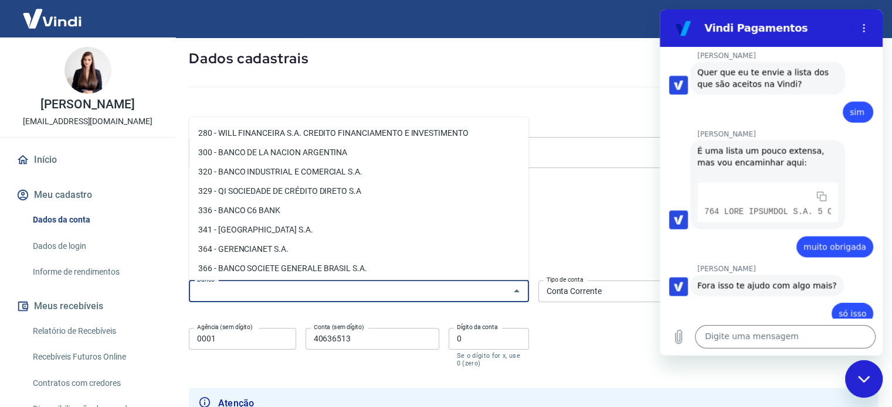
click at [261, 213] on li "336 - BANCO C6 BANK" at bounding box center [358, 210] width 339 height 19
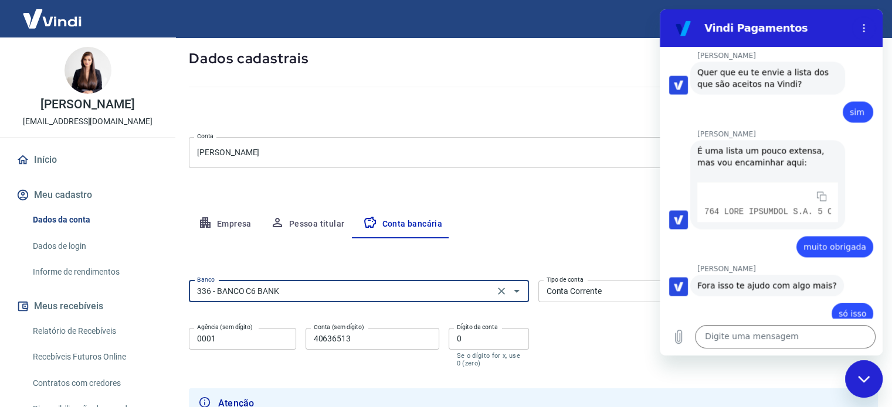
click at [576, 294] on select "Conta Corrente Conta Poupança" at bounding box center [708, 292] width 340 height 22
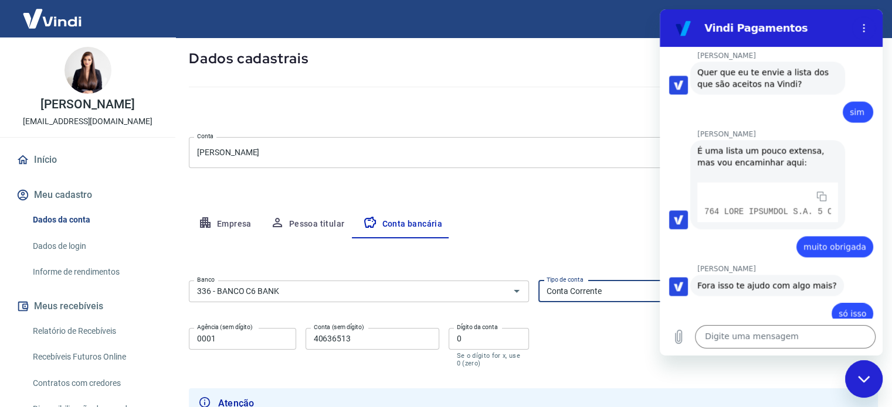
drag, startPoint x: 1713, startPoint y: 760, endPoint x: 874, endPoint y: 390, distance: 917.3
click at [874, 390] on div "Fechar janela de mensagens" at bounding box center [863, 379] width 35 height 35
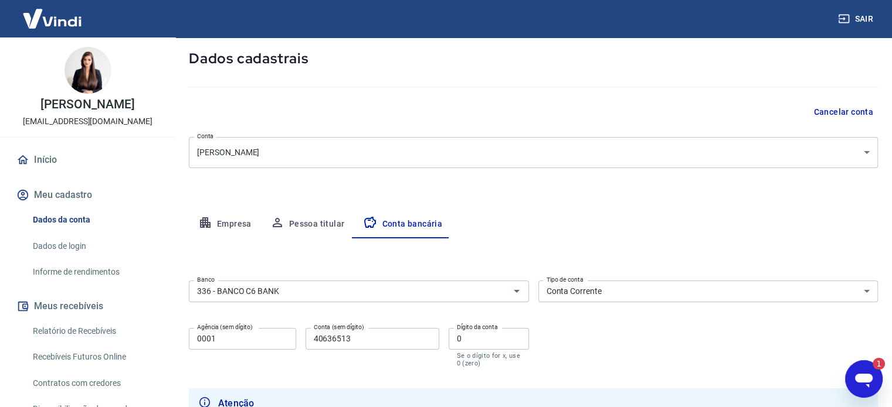
scroll to position [0, 0]
click at [641, 295] on select "Conta Corrente Conta Poupança" at bounding box center [708, 292] width 340 height 22
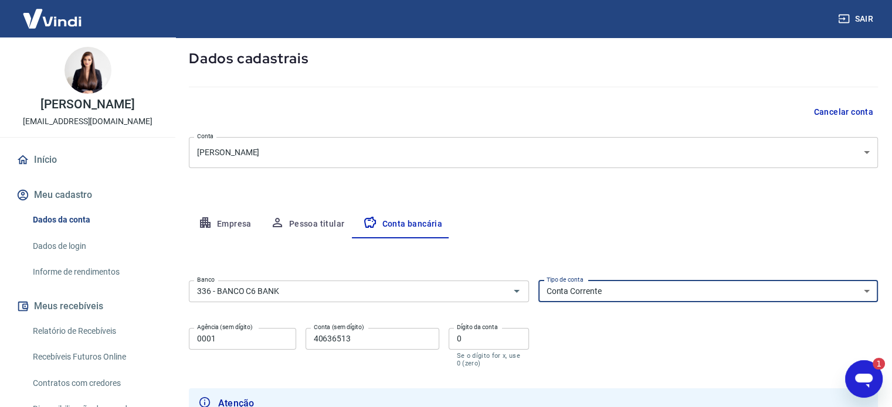
click at [538, 281] on select "Conta Corrente Conta Poupança" at bounding box center [708, 292] width 340 height 22
click at [263, 337] on input "0001" at bounding box center [242, 339] width 107 height 22
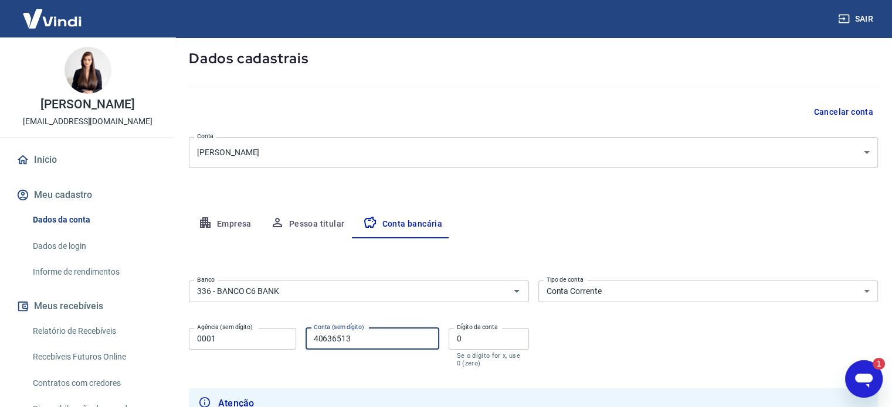
click at [387, 333] on input "40636513" at bounding box center [372, 339] width 134 height 22
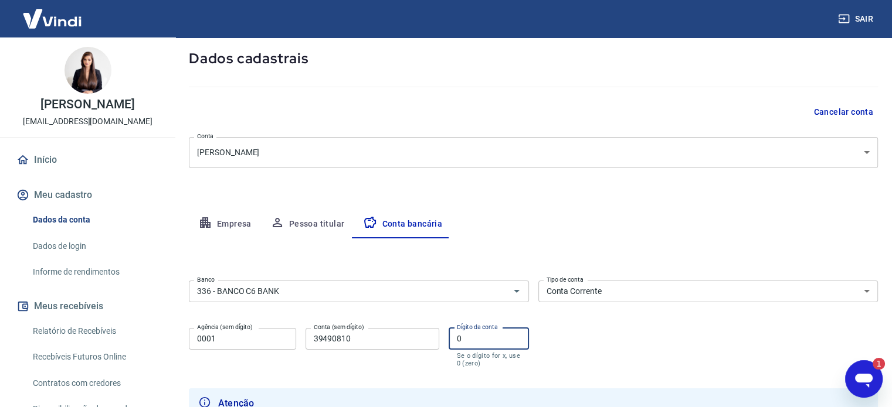
click at [460, 335] on input "0" at bounding box center [489, 339] width 80 height 22
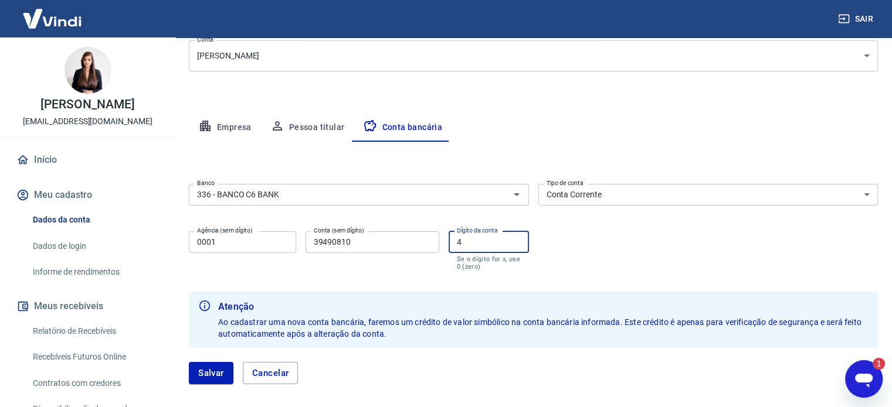
scroll to position [176, 0]
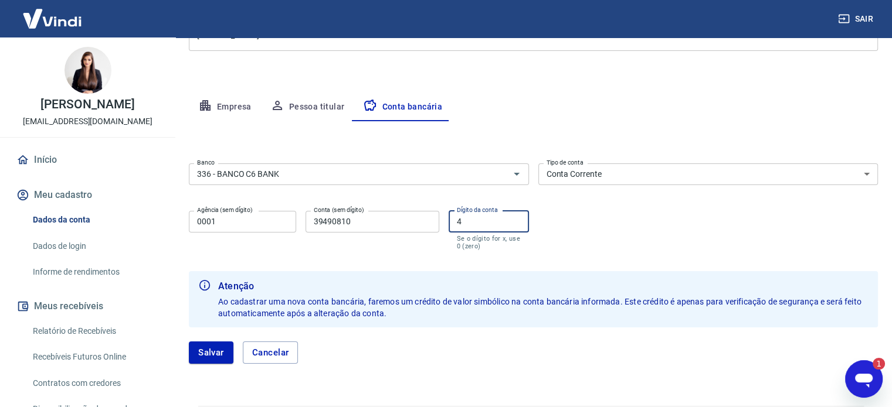
click at [219, 349] on button "Salvar" at bounding box center [211, 353] width 45 height 22
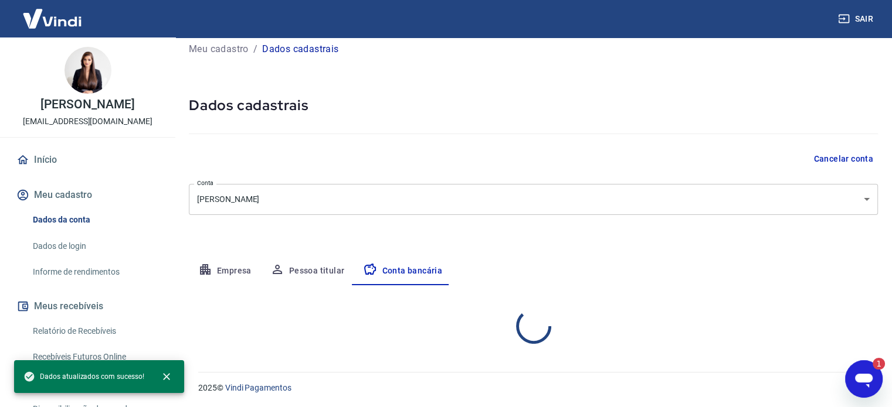
scroll to position [126, 0]
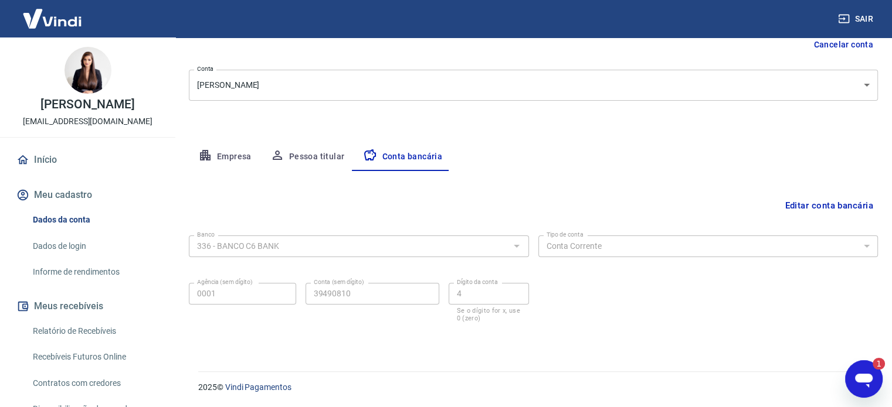
click at [854, 382] on icon "Abrir janela de mensagens, 1 mensagem não lida" at bounding box center [863, 379] width 21 height 21
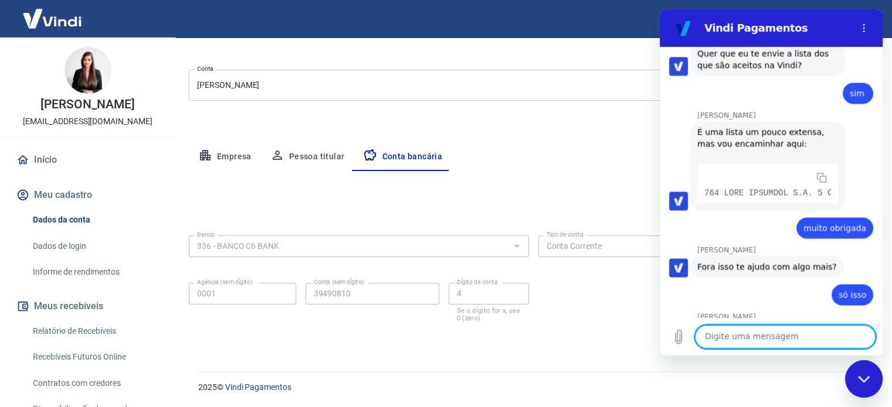
click at [856, 379] on div "Fechar janela de mensagens" at bounding box center [863, 379] width 35 height 35
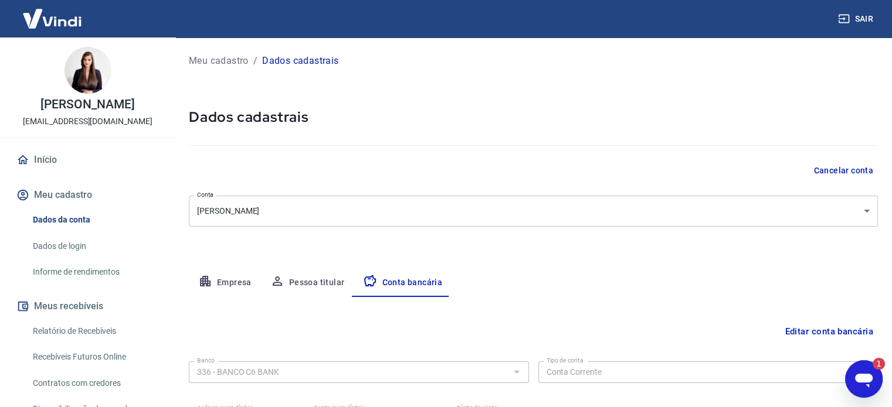
click at [40, 161] on link "Início" at bounding box center [87, 160] width 147 height 26
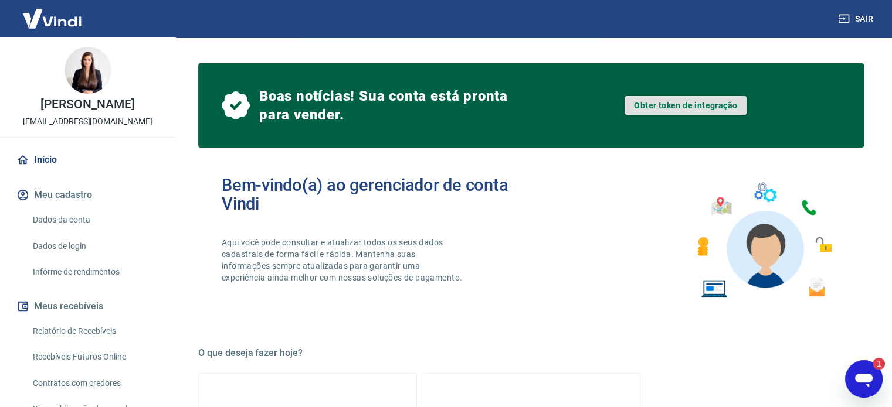
click at [711, 110] on link "Obter token de integração" at bounding box center [685, 105] width 122 height 19
